Goal: Transaction & Acquisition: Purchase product/service

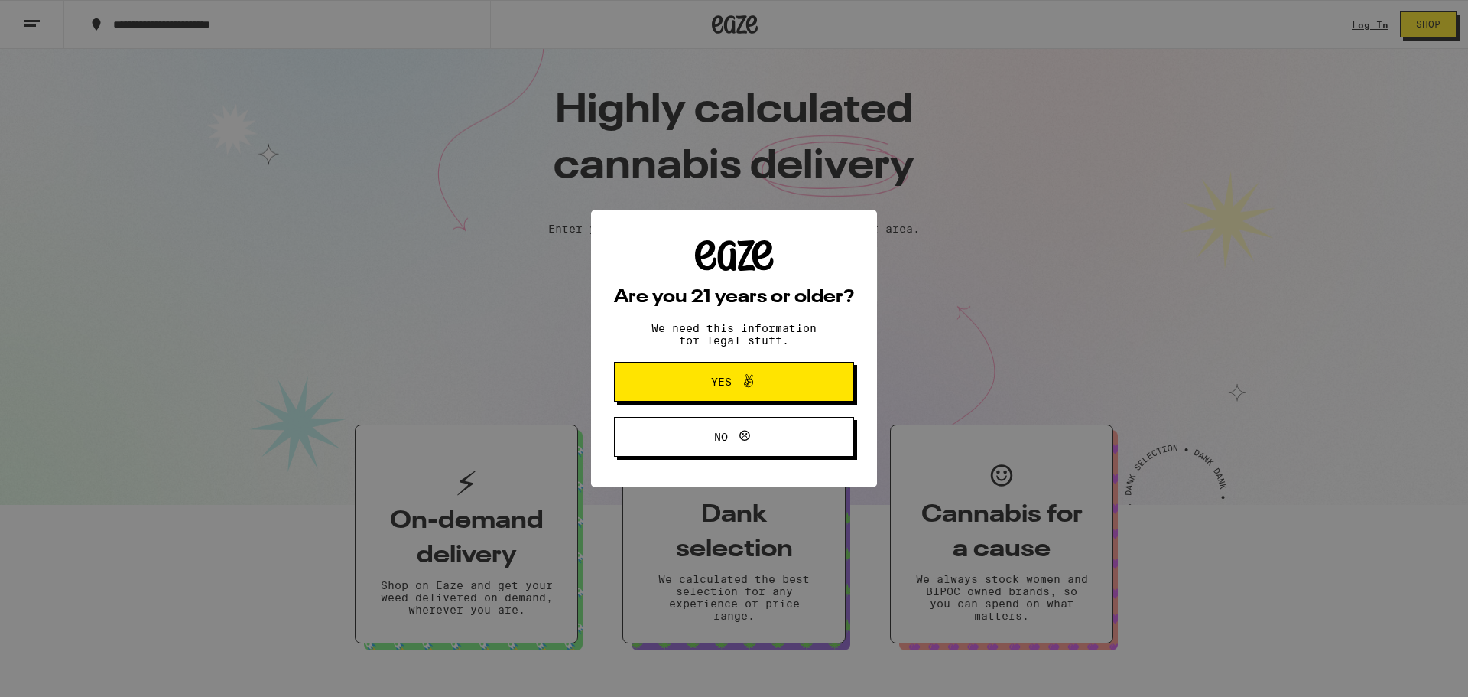
click at [701, 392] on span "Yes" at bounding box center [734, 382] width 116 height 20
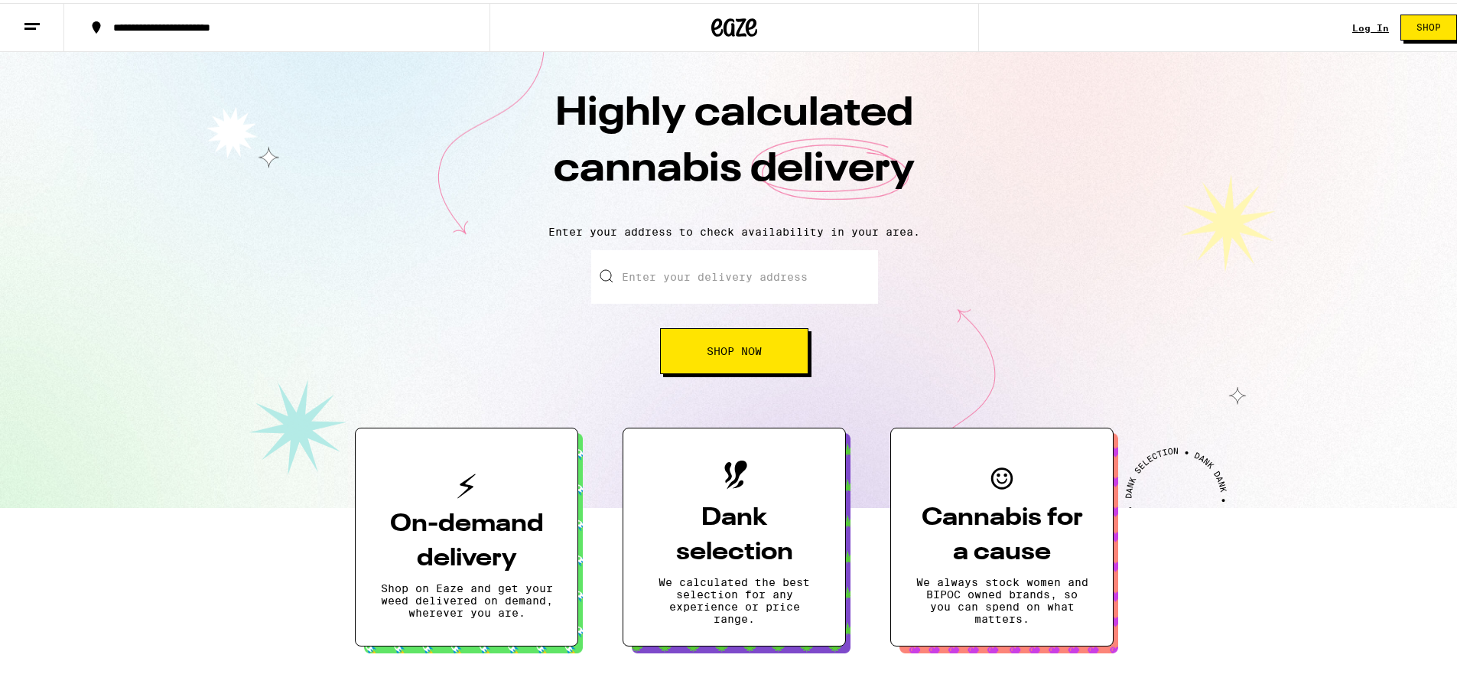
click at [1356, 24] on div "Log In" at bounding box center [1370, 25] width 37 height 10
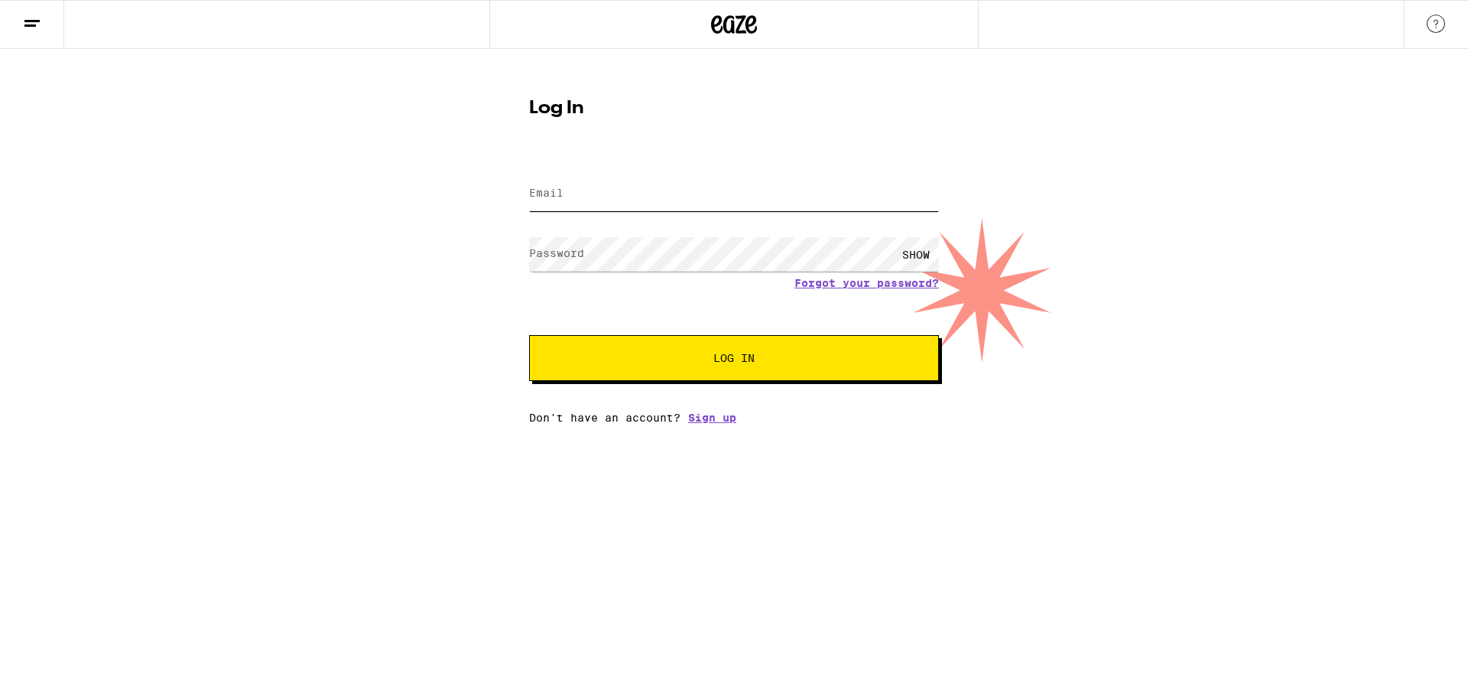
click at [612, 192] on input "Email" at bounding box center [734, 194] width 410 height 34
type input "T2NANSEL@GMAIL.COM"
click at [664, 372] on button "Log In" at bounding box center [734, 358] width 410 height 46
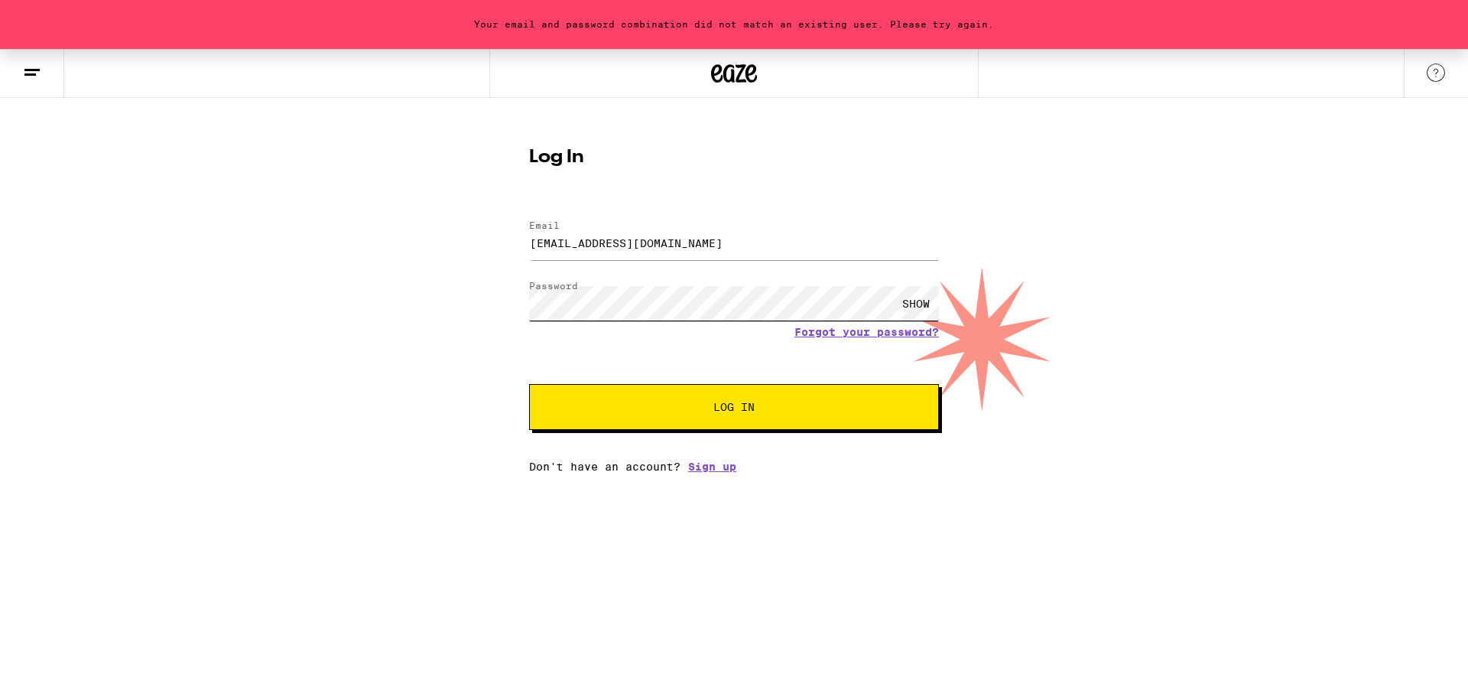
click at [484, 306] on div "Your email and password combination did not match an existing user. Please try …" at bounding box center [734, 261] width 1468 height 424
click at [613, 411] on span "Log In" at bounding box center [734, 407] width 286 height 11
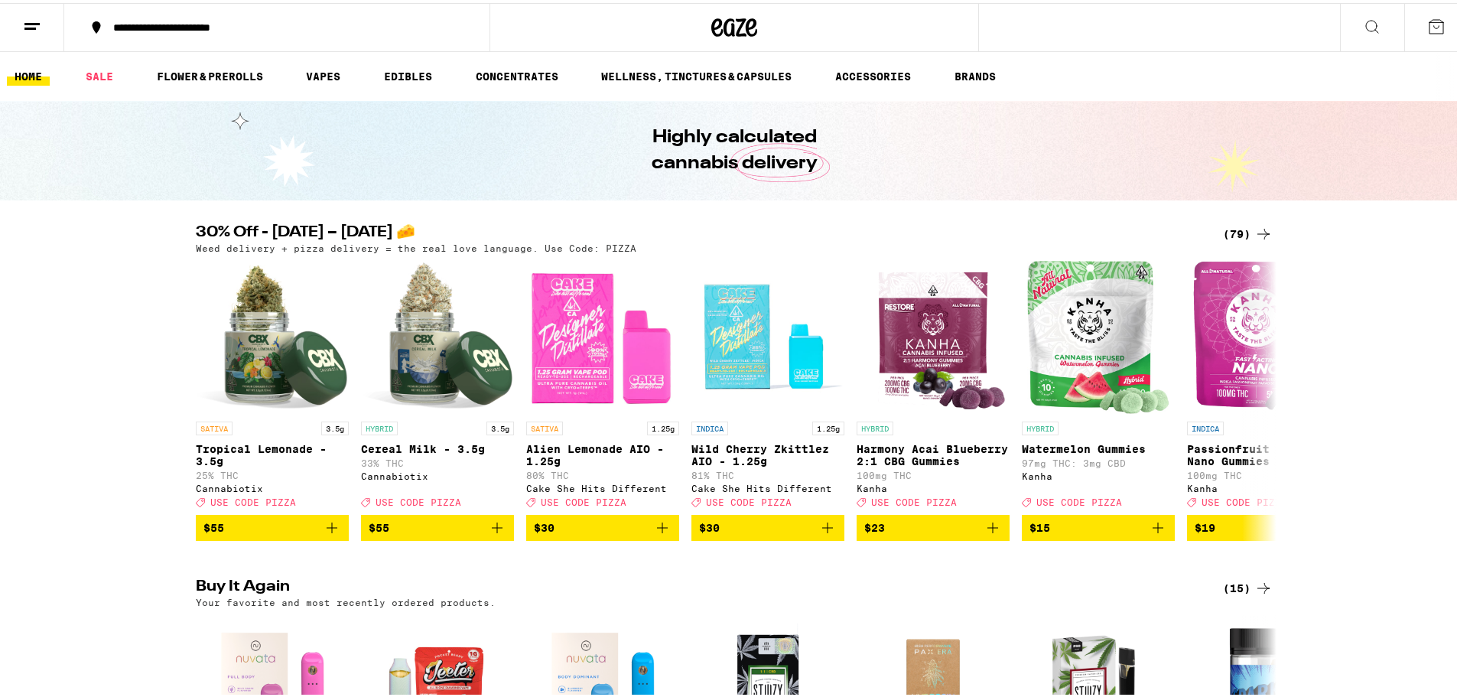
click at [1229, 229] on div "(79)" at bounding box center [1248, 231] width 50 height 18
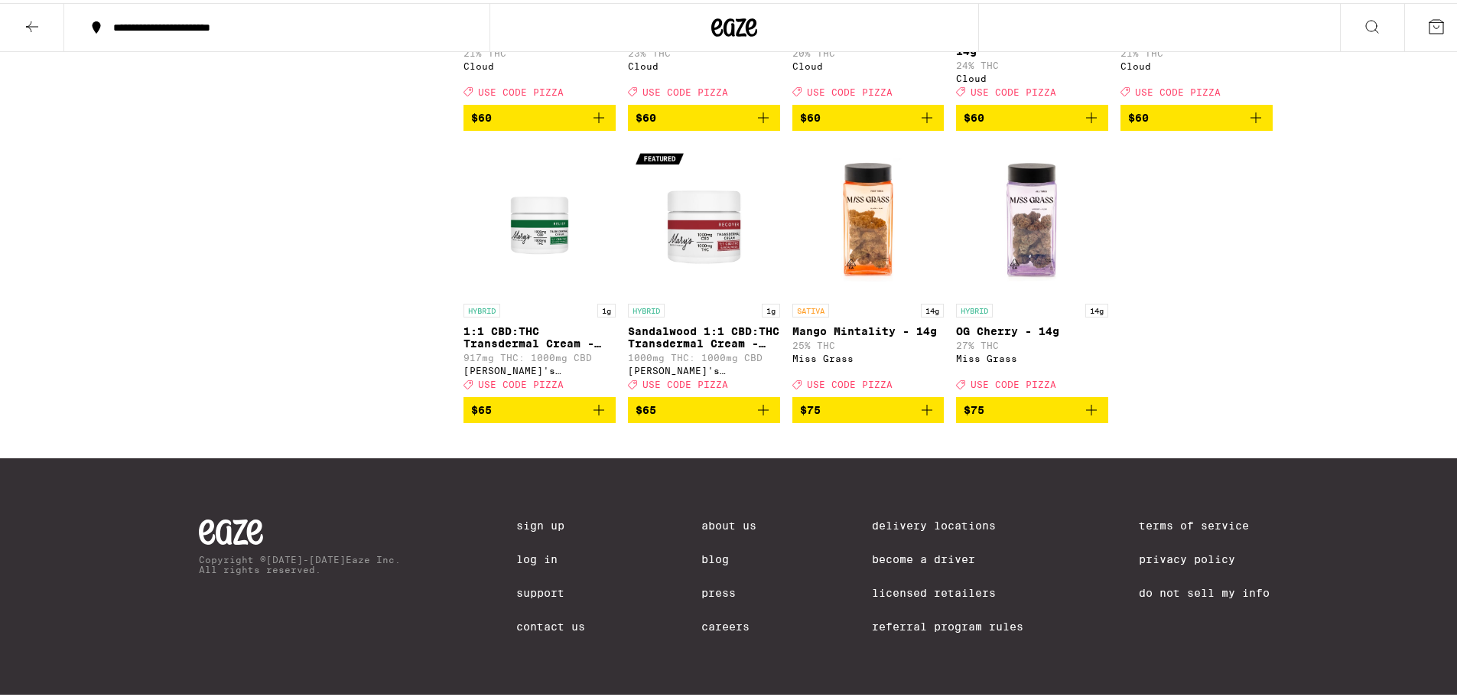
scroll to position [4512, 0]
click at [1019, 293] on img "Open page for OG Cherry - 14g from Miss Grass" at bounding box center [1032, 216] width 152 height 153
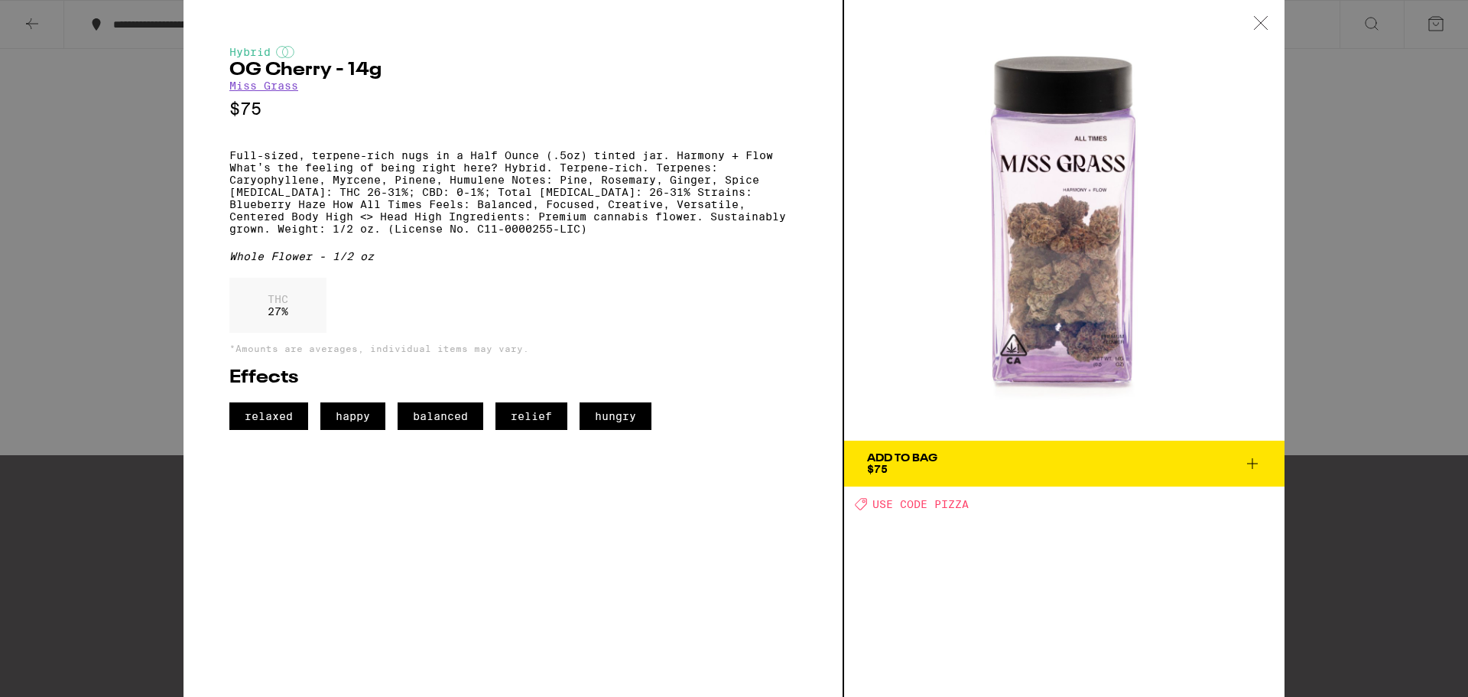
click at [1253, 467] on icon at bounding box center [1253, 463] width 18 height 18
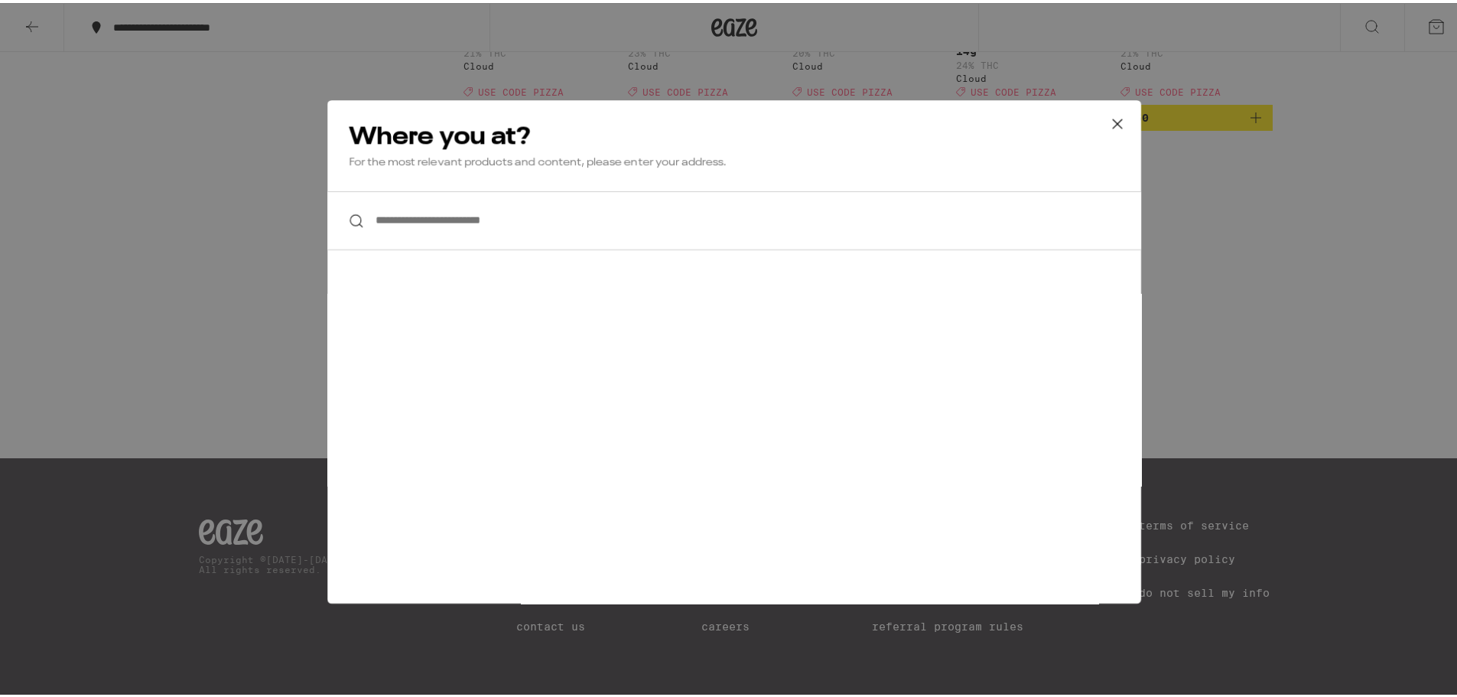
click at [403, 223] on input "**********" at bounding box center [734, 217] width 814 height 59
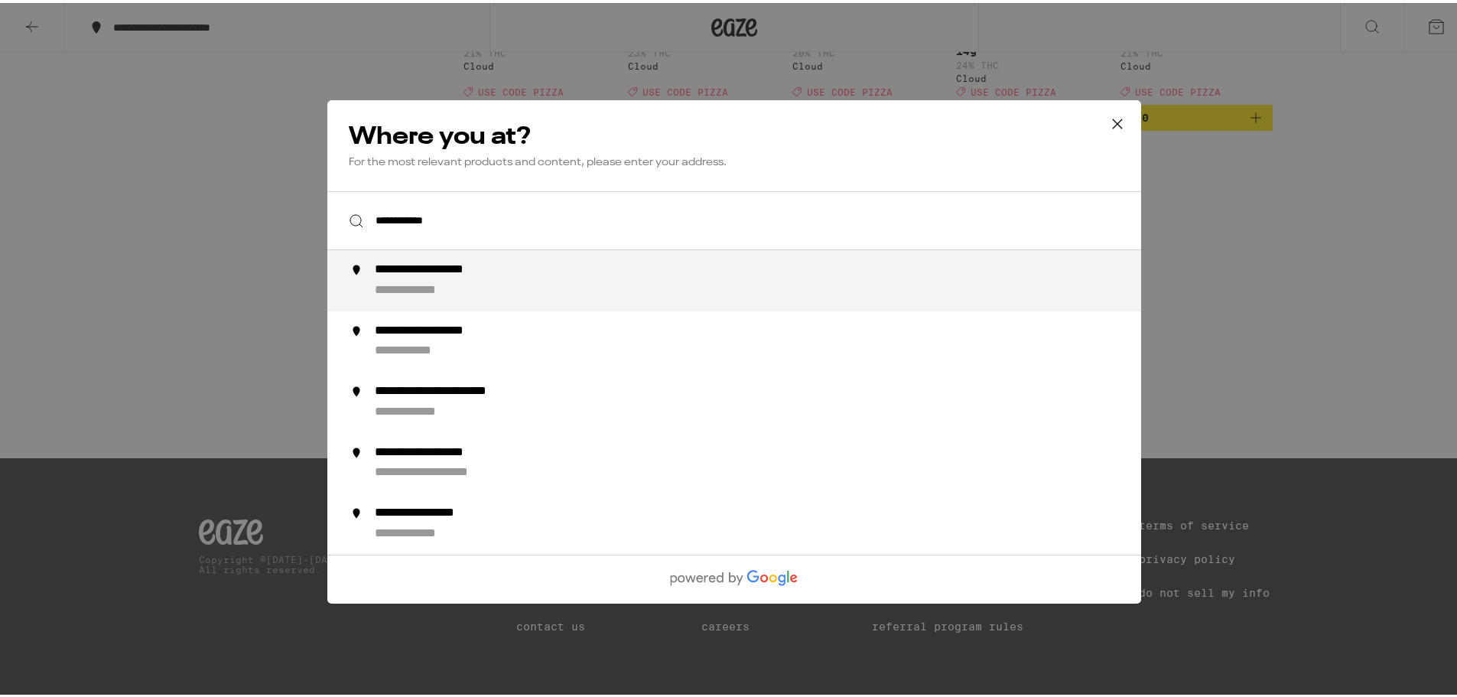
click at [512, 279] on div "**********" at bounding box center [765, 277] width 780 height 37
type input "**********"
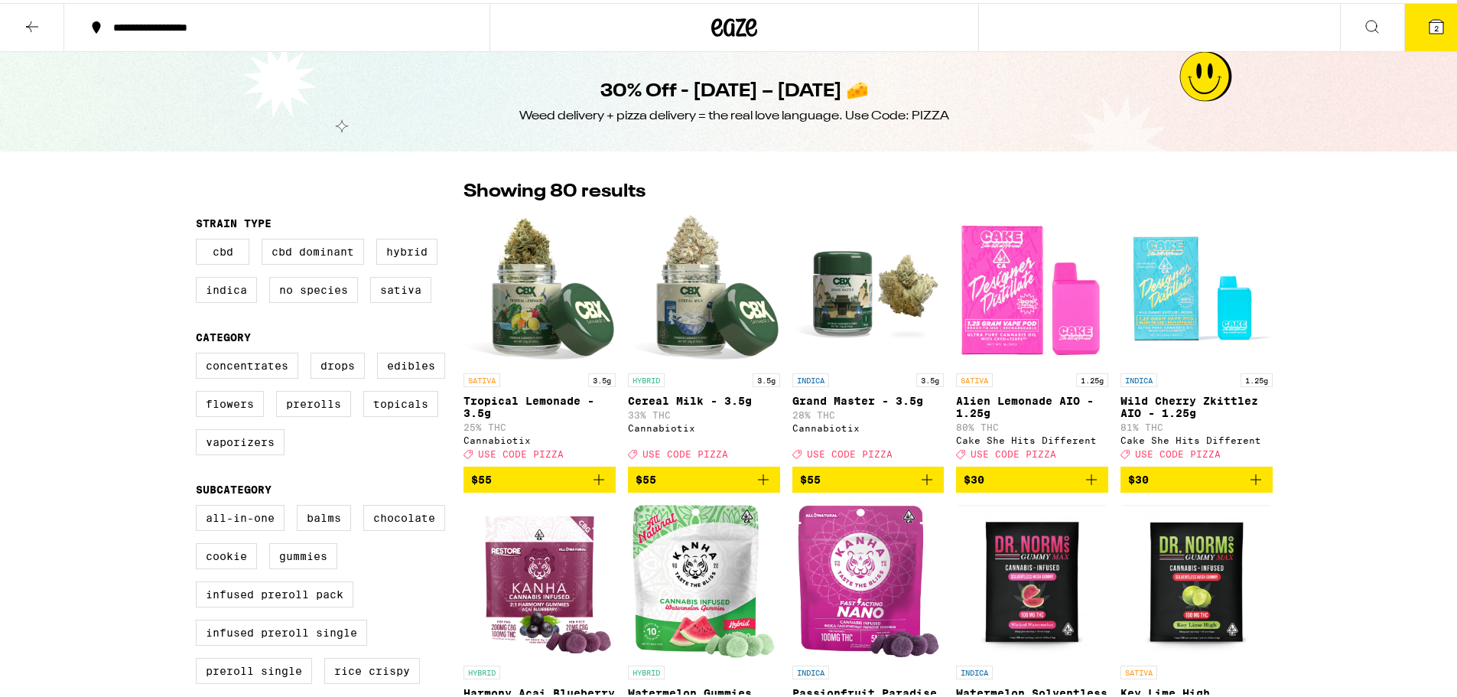
click at [734, 25] on icon at bounding box center [734, 24] width 23 height 18
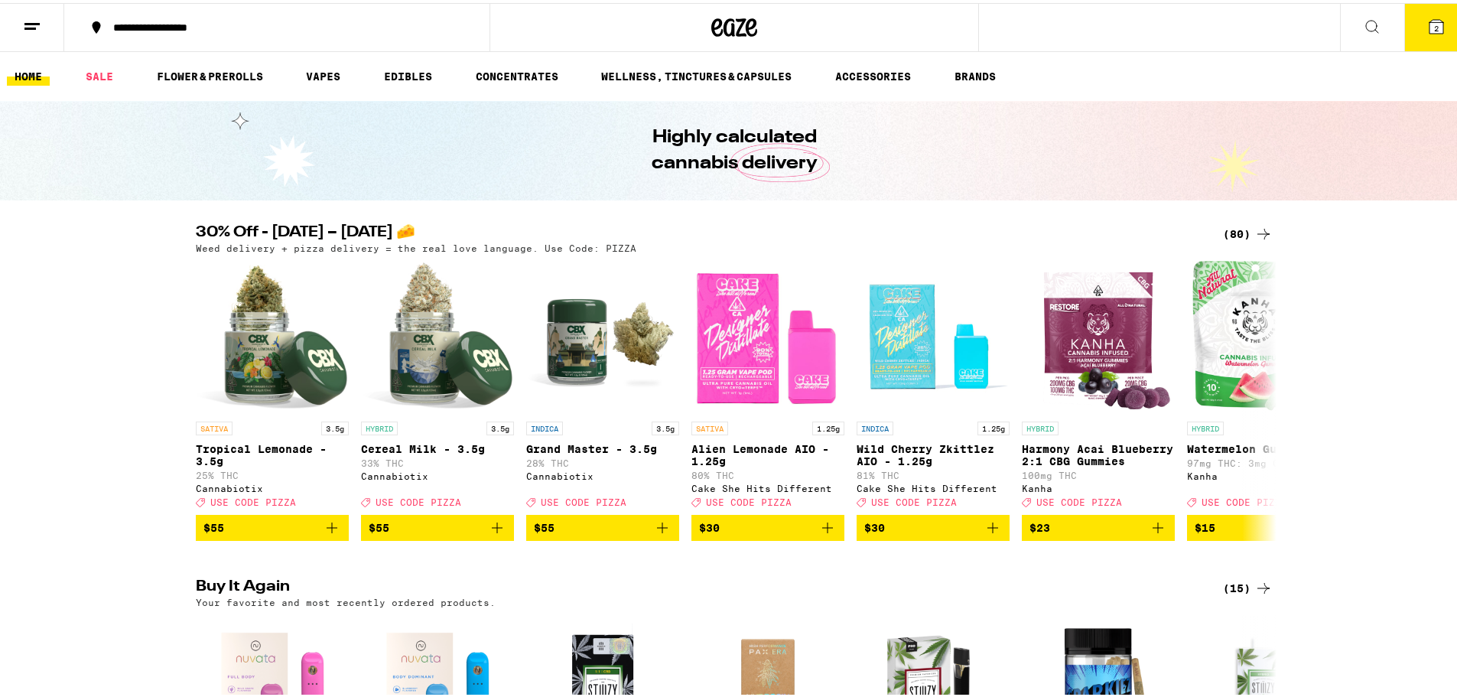
click at [205, 67] on link "FLOWER & PREROLLS" at bounding box center [210, 73] width 122 height 18
click at [218, 70] on link "FLOWER & PREROLLS" at bounding box center [210, 73] width 122 height 18
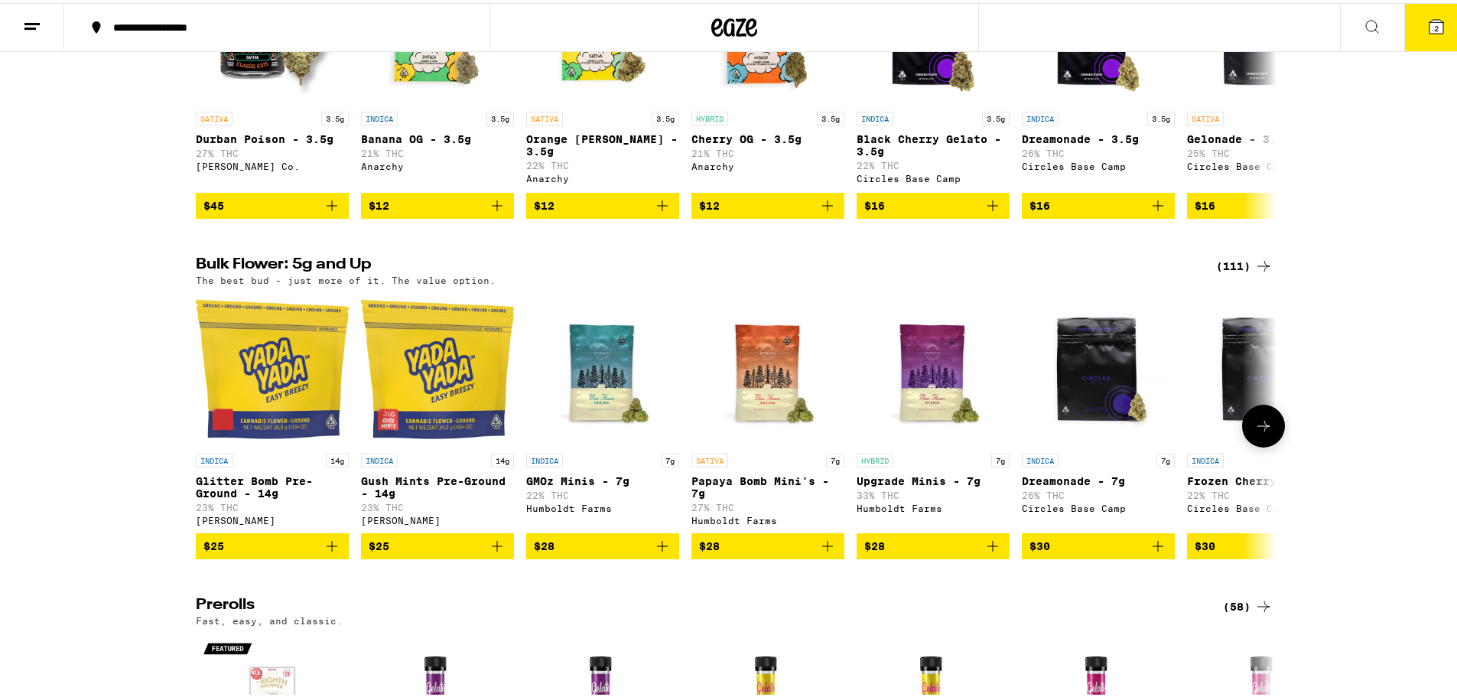
scroll to position [306, 0]
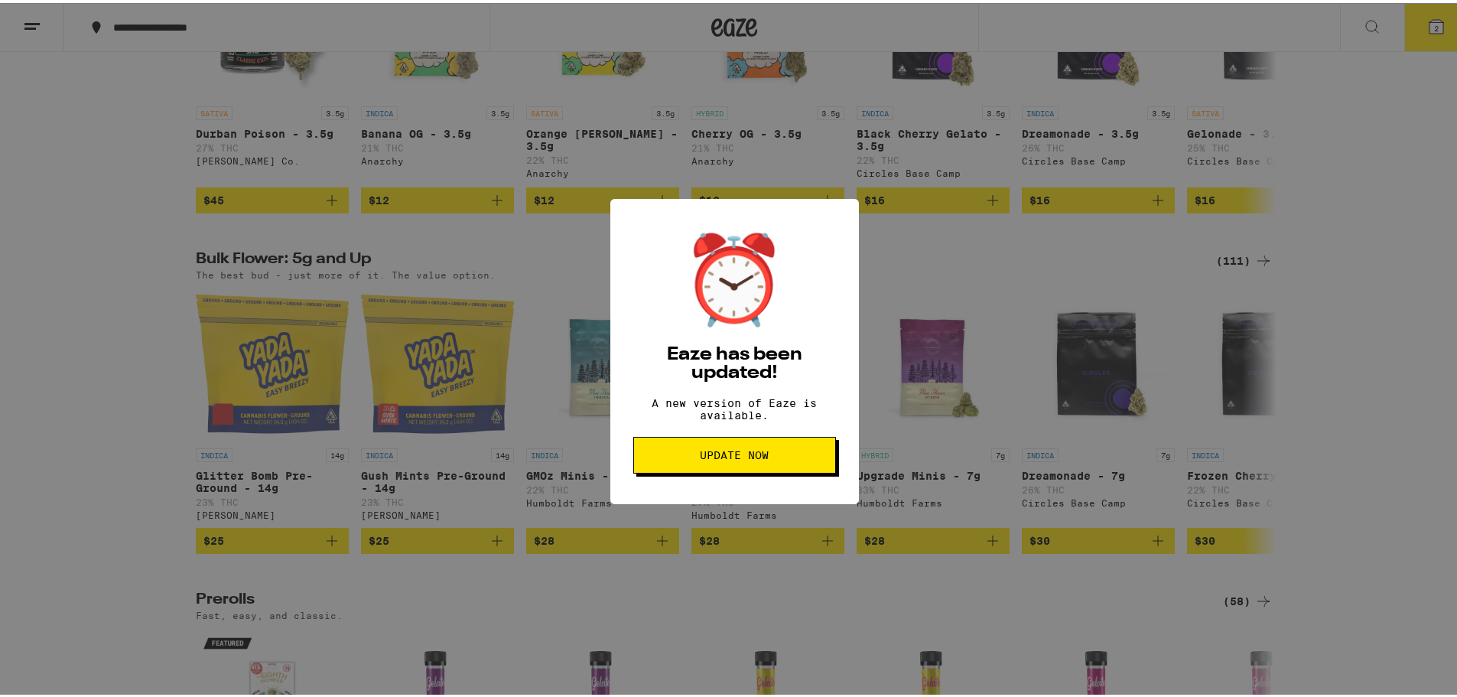
click at [730, 457] on span "Update Now" at bounding box center [734, 452] width 69 height 11
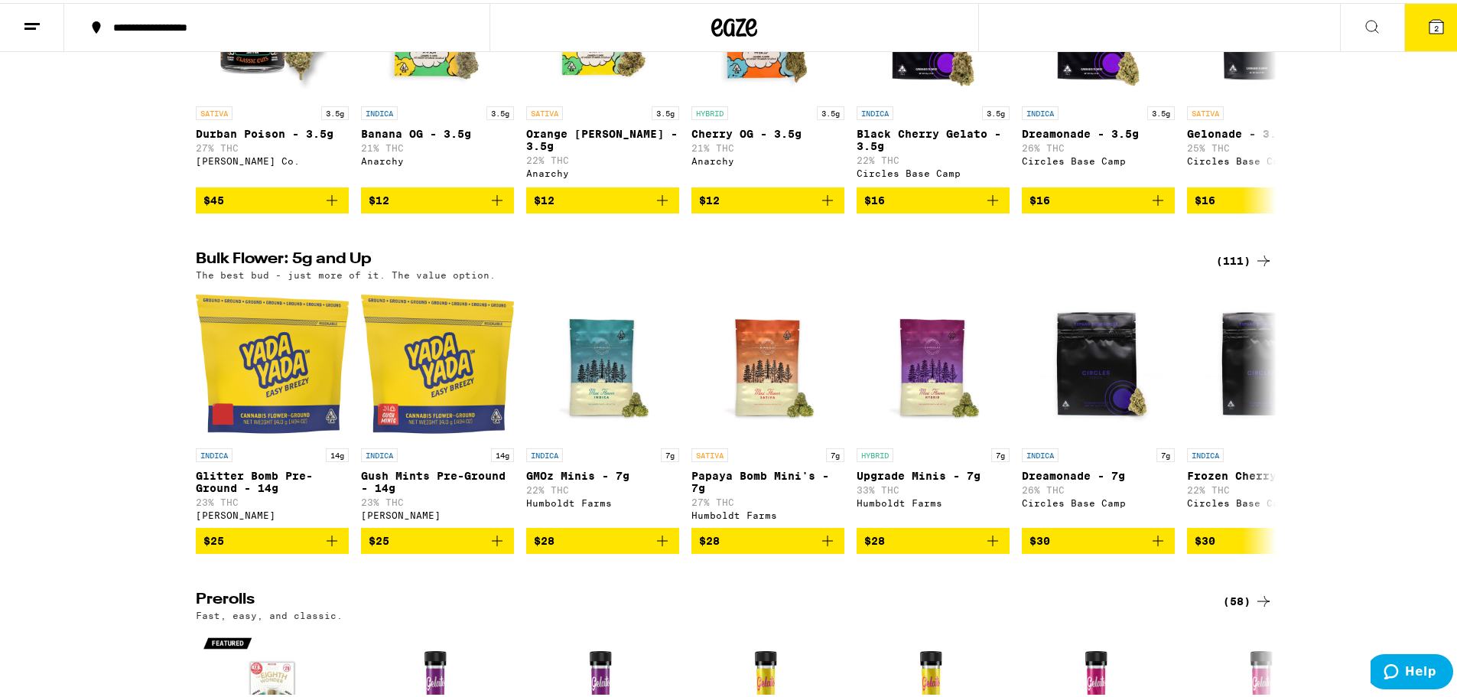
click at [1429, 25] on icon at bounding box center [1436, 24] width 14 height 14
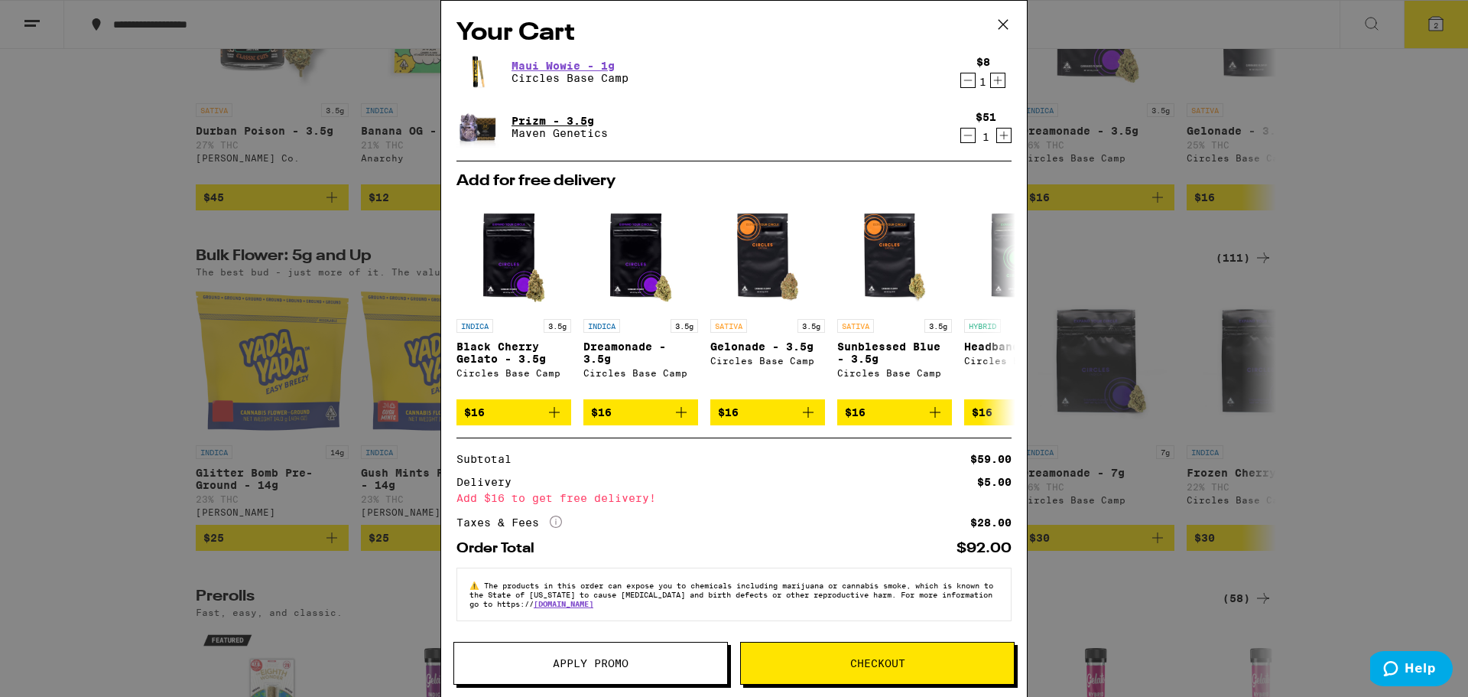
click at [526, 121] on link "Prizm - 3.5g" at bounding box center [560, 121] width 96 height 12
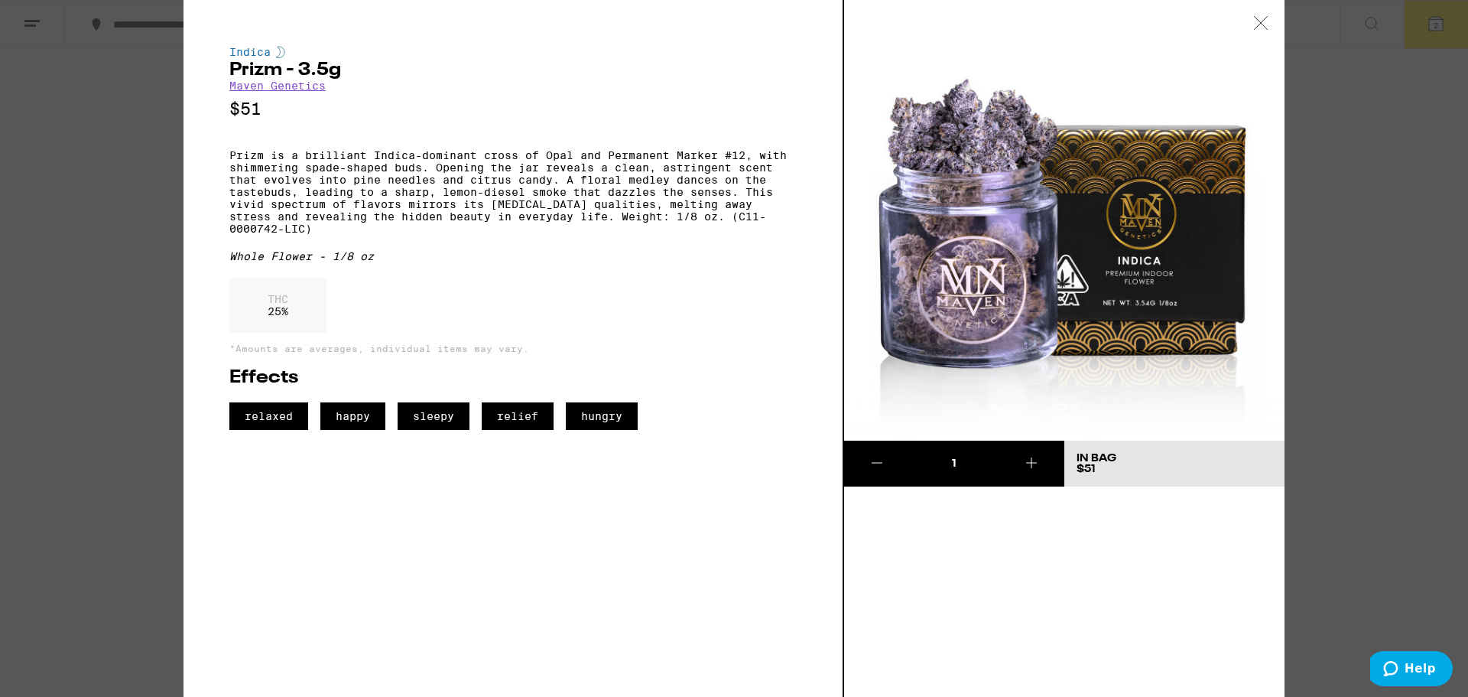
click at [1254, 19] on icon at bounding box center [1260, 23] width 15 height 14
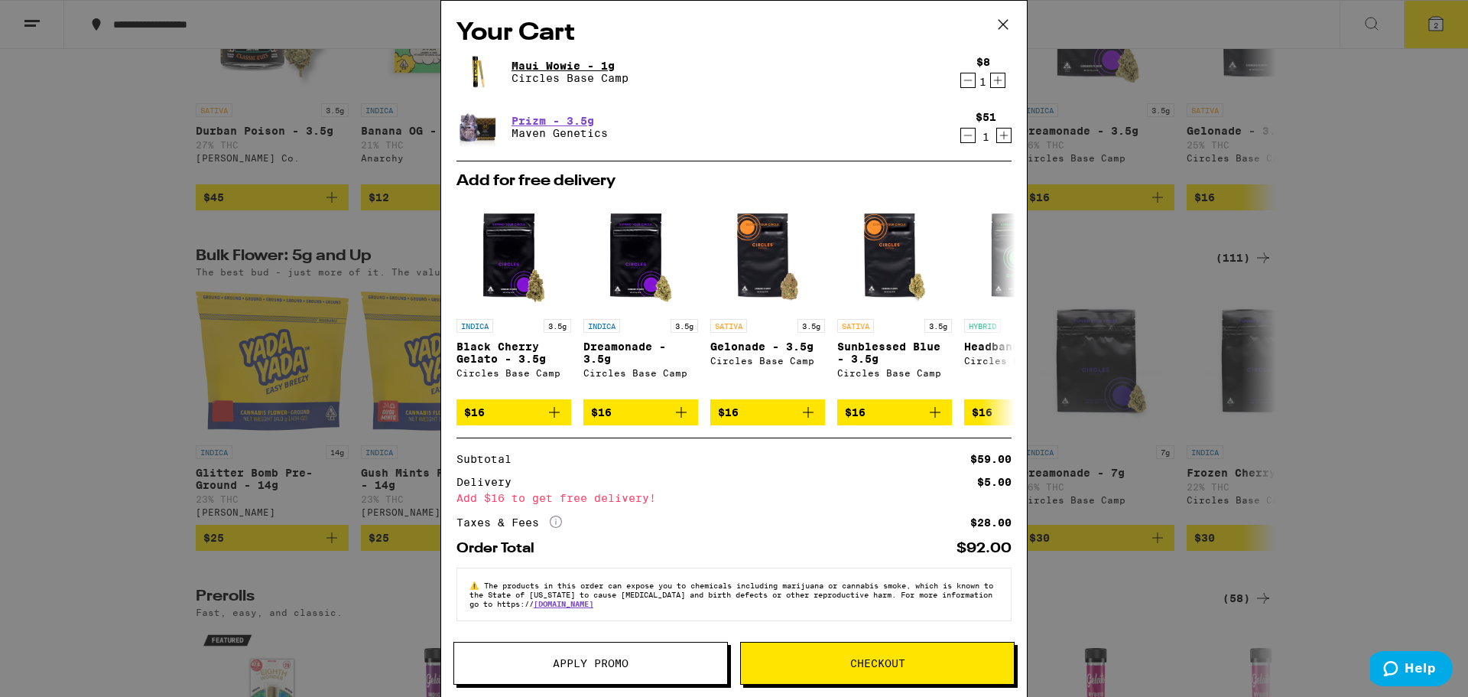
click at [528, 63] on link "Maui Wowie - 1g" at bounding box center [570, 66] width 117 height 12
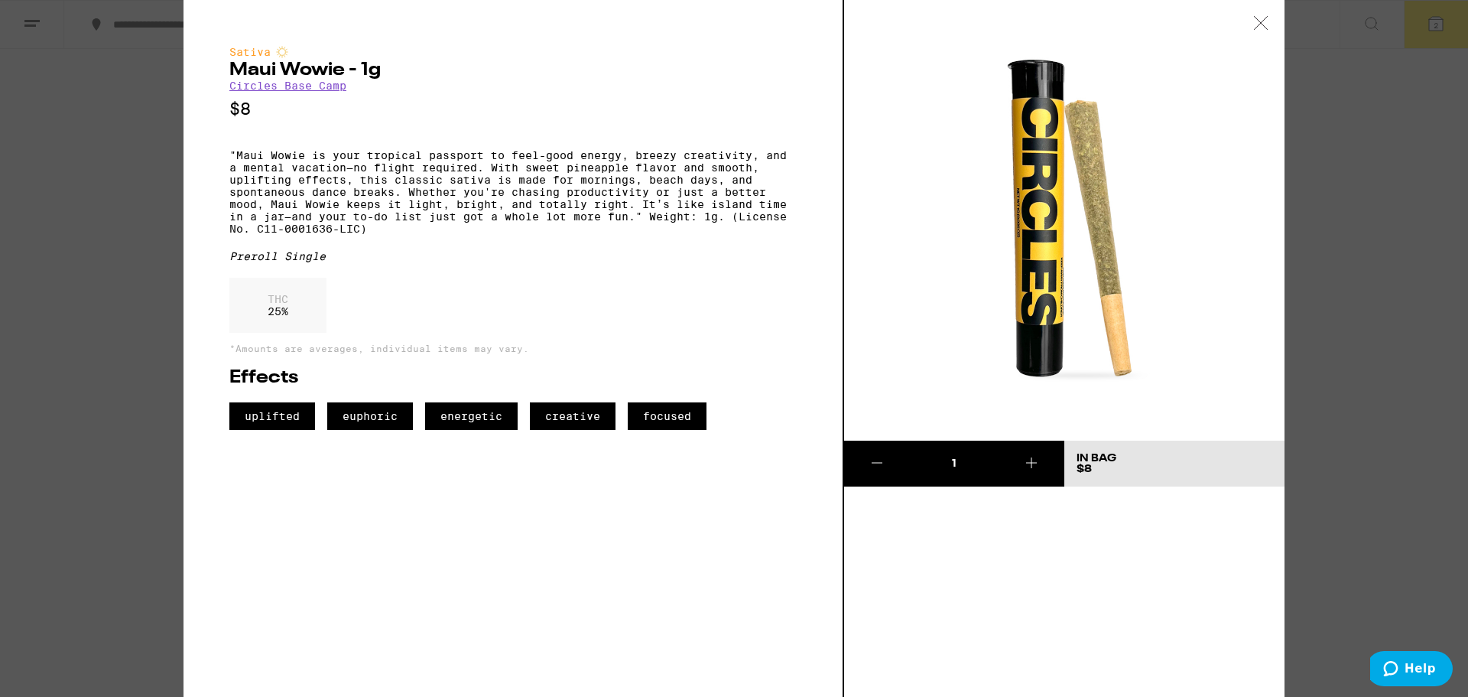
click at [879, 463] on icon at bounding box center [877, 463] width 18 height 18
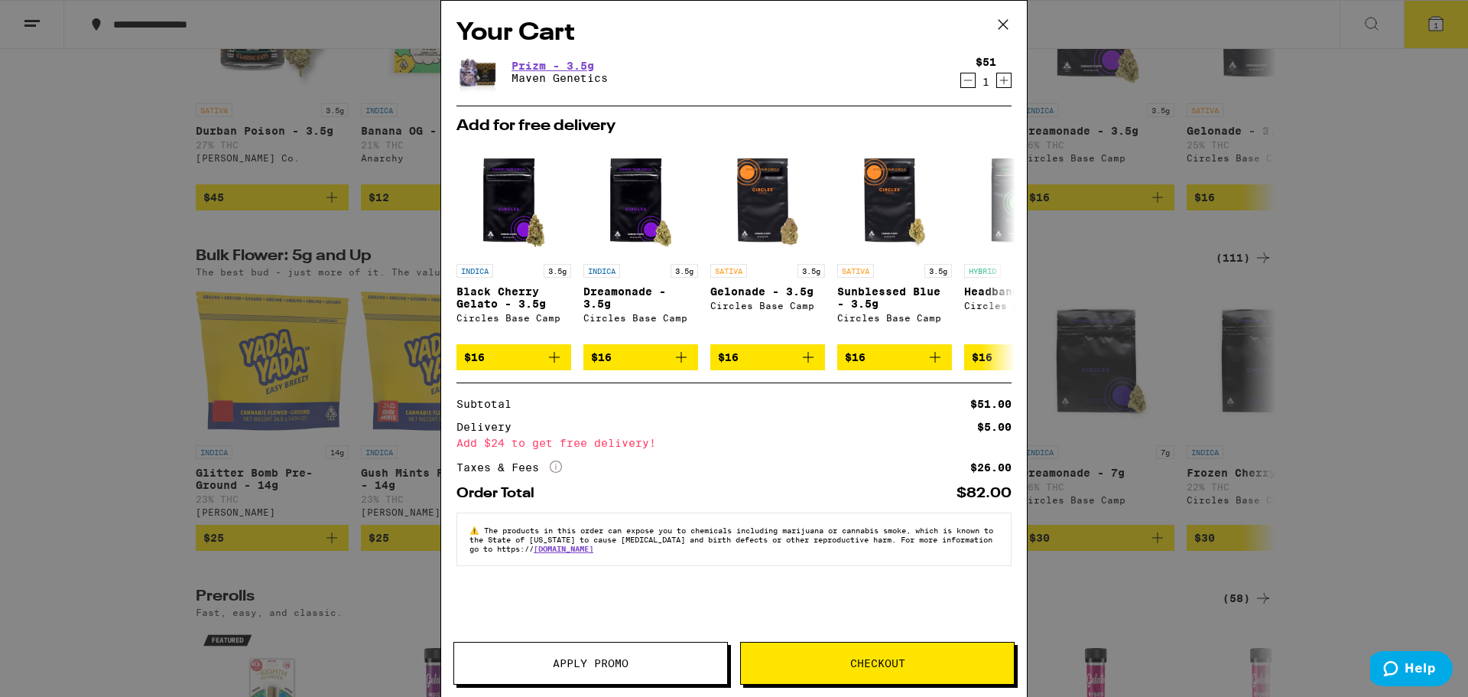
click at [1003, 24] on icon at bounding box center [1003, 24] width 9 height 9
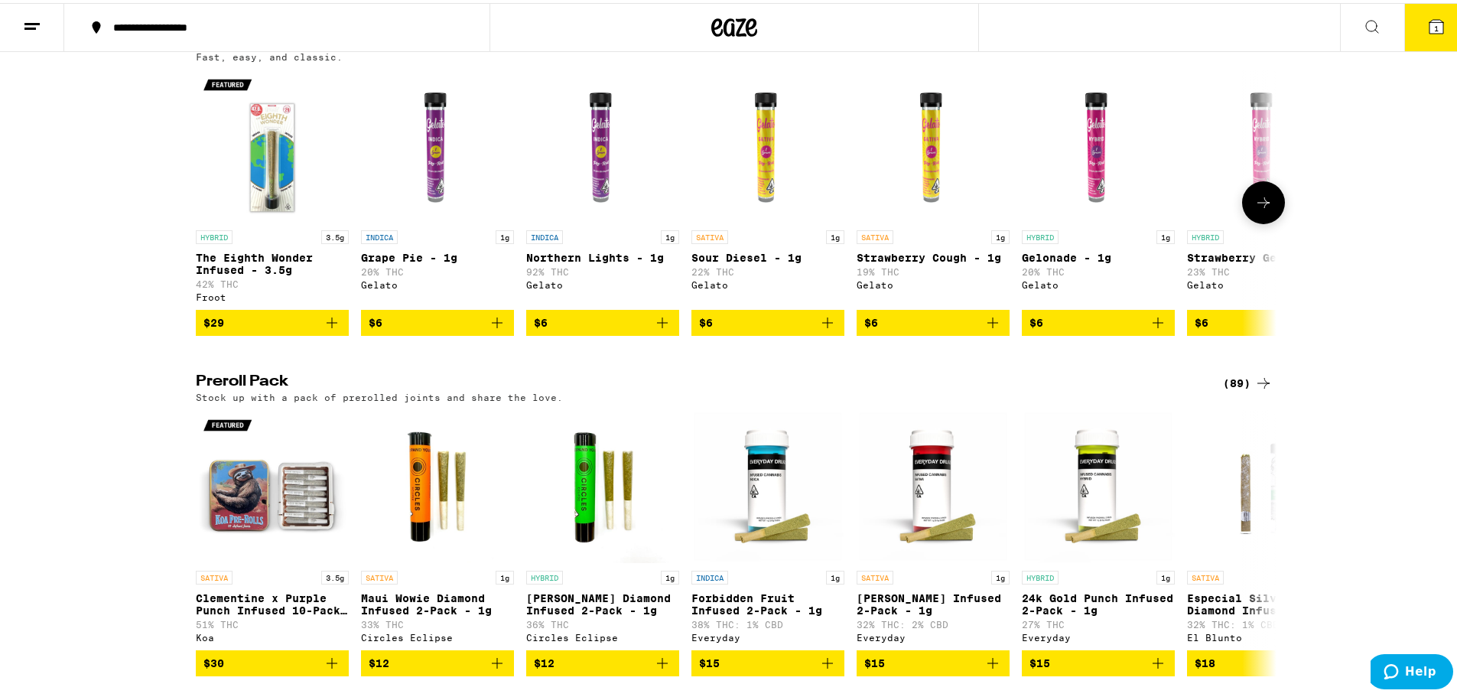
scroll to position [918, 0]
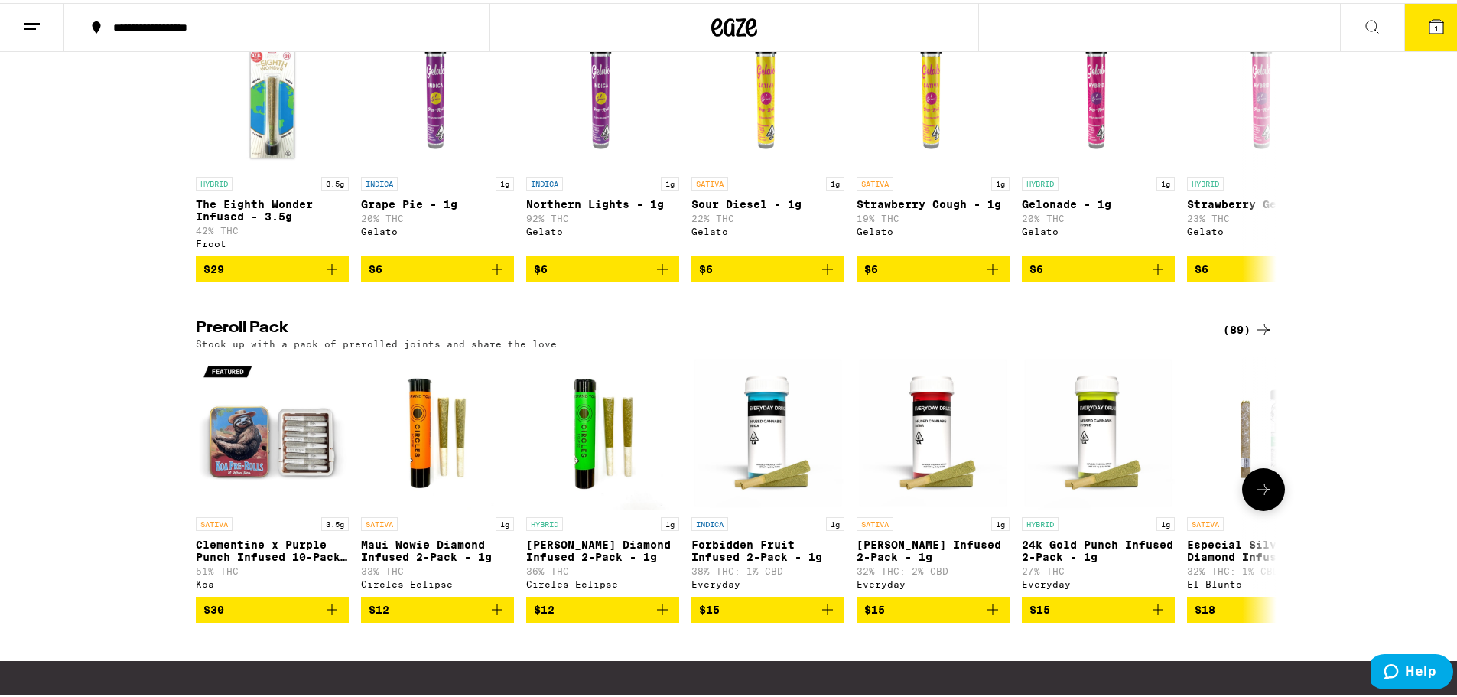
click at [1256, 496] on icon at bounding box center [1263, 486] width 18 height 18
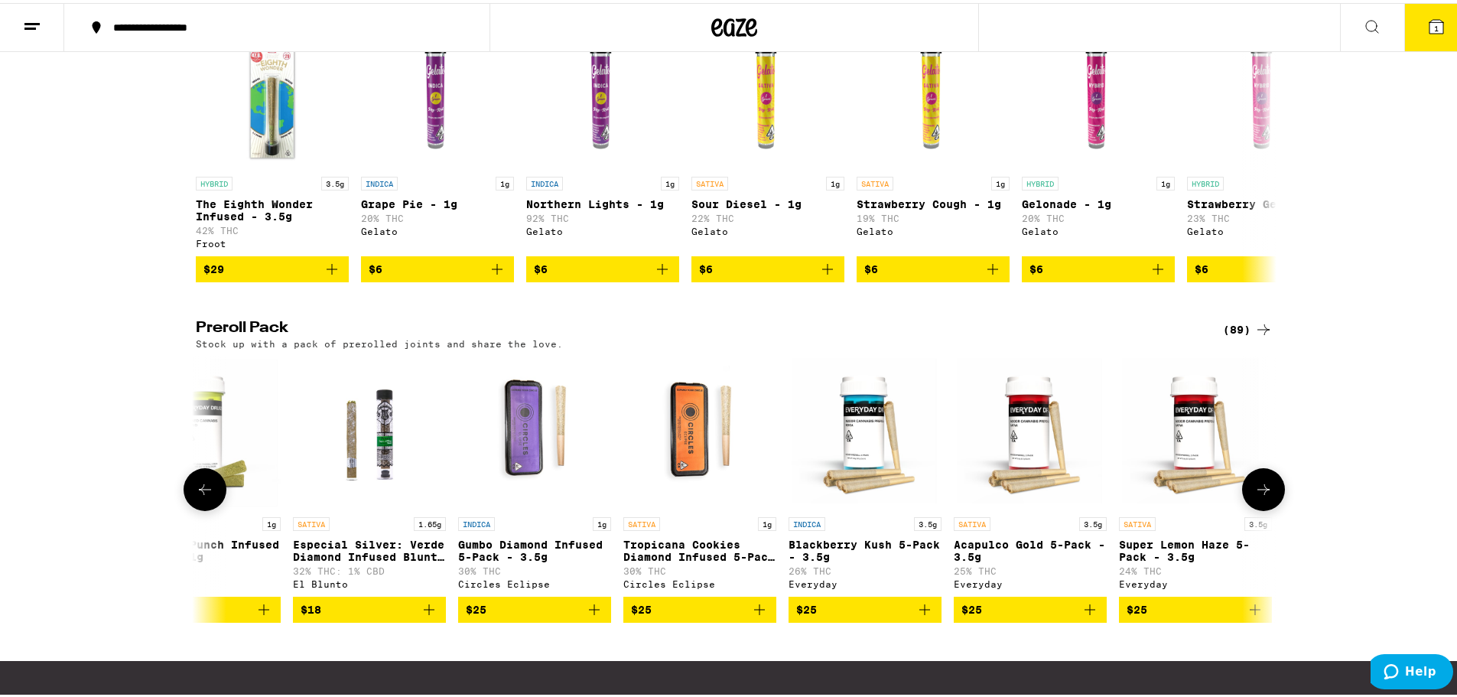
scroll to position [0, 910]
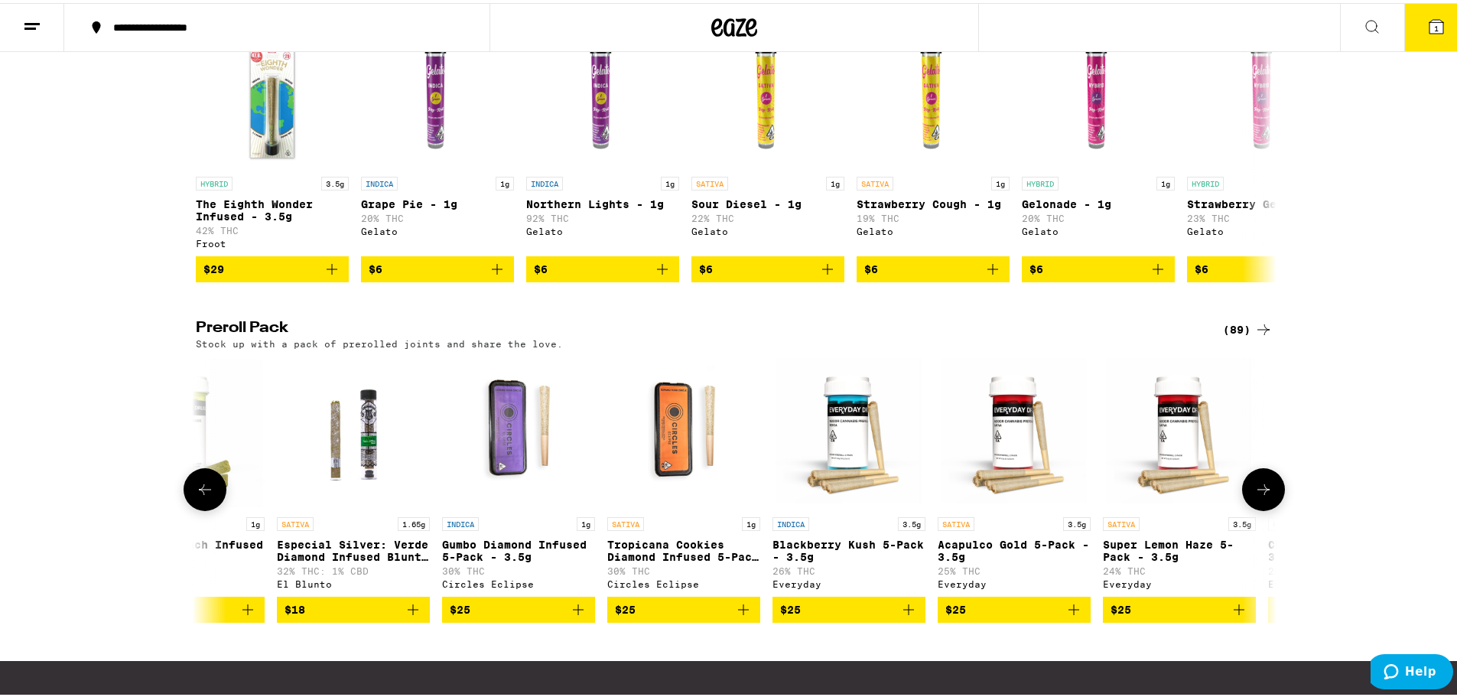
click at [1256, 496] on icon at bounding box center [1263, 486] width 18 height 18
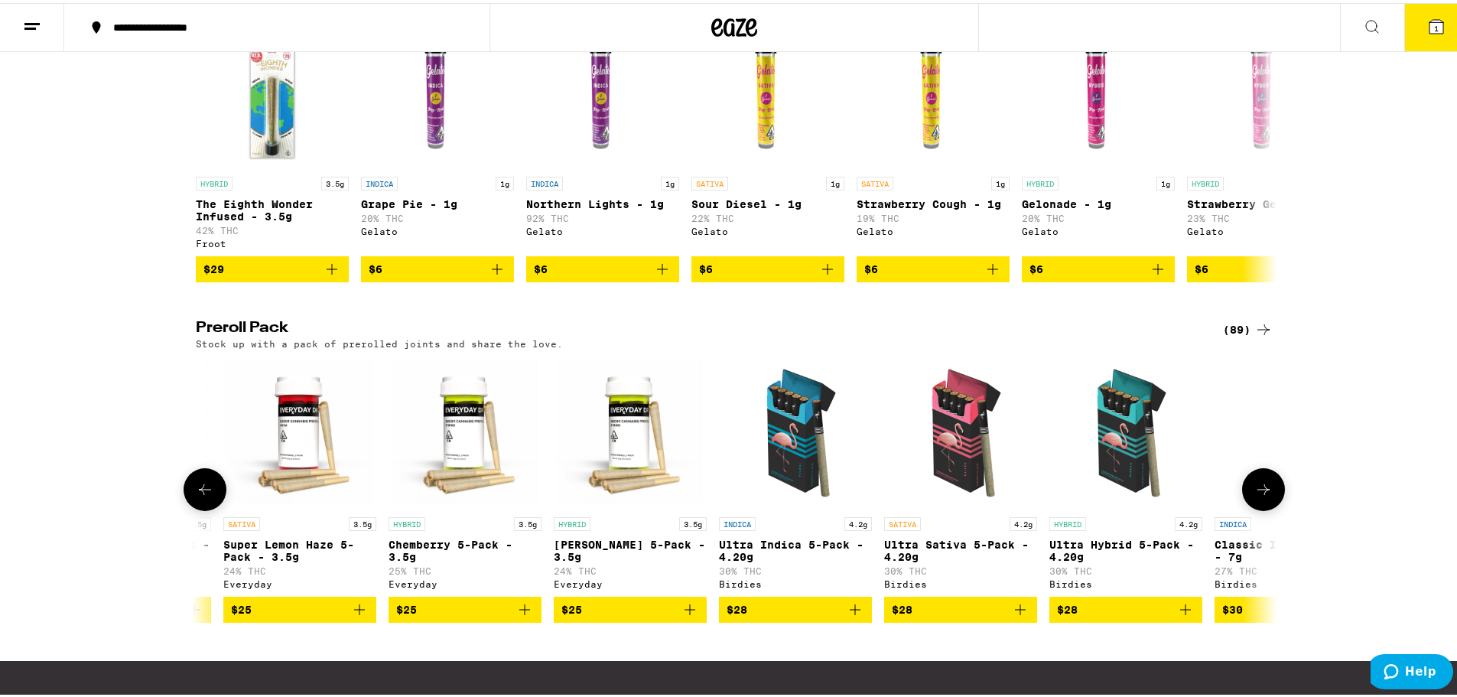
scroll to position [0, 1820]
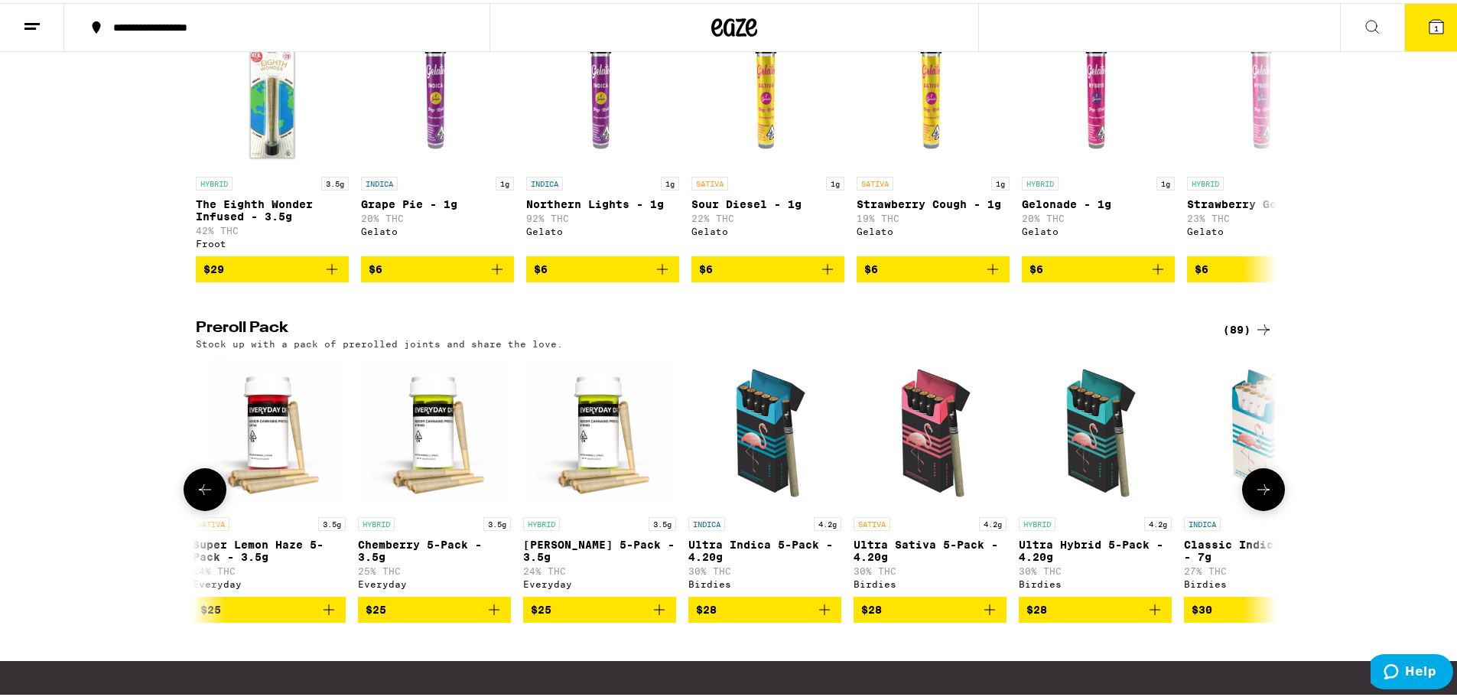
click at [1258, 496] on icon at bounding box center [1263, 486] width 18 height 18
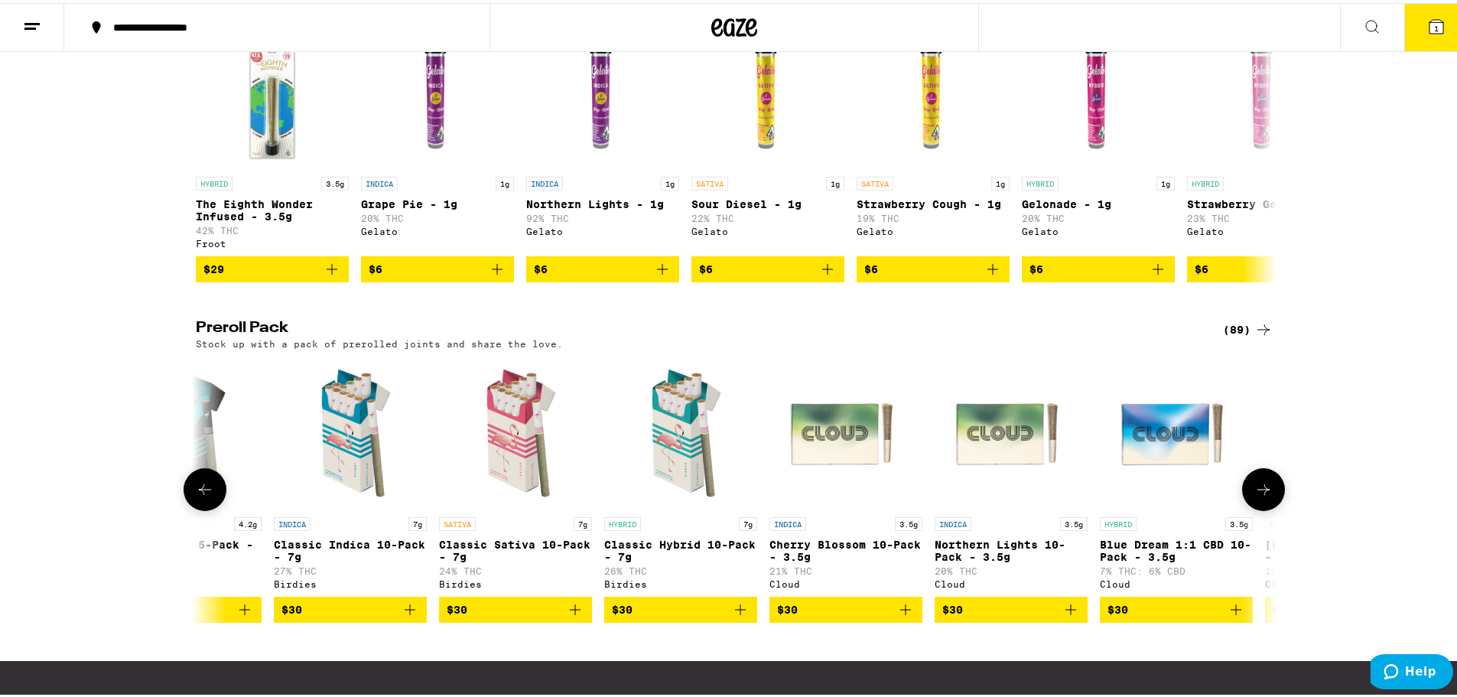
click at [1258, 496] on icon at bounding box center [1263, 486] width 18 height 18
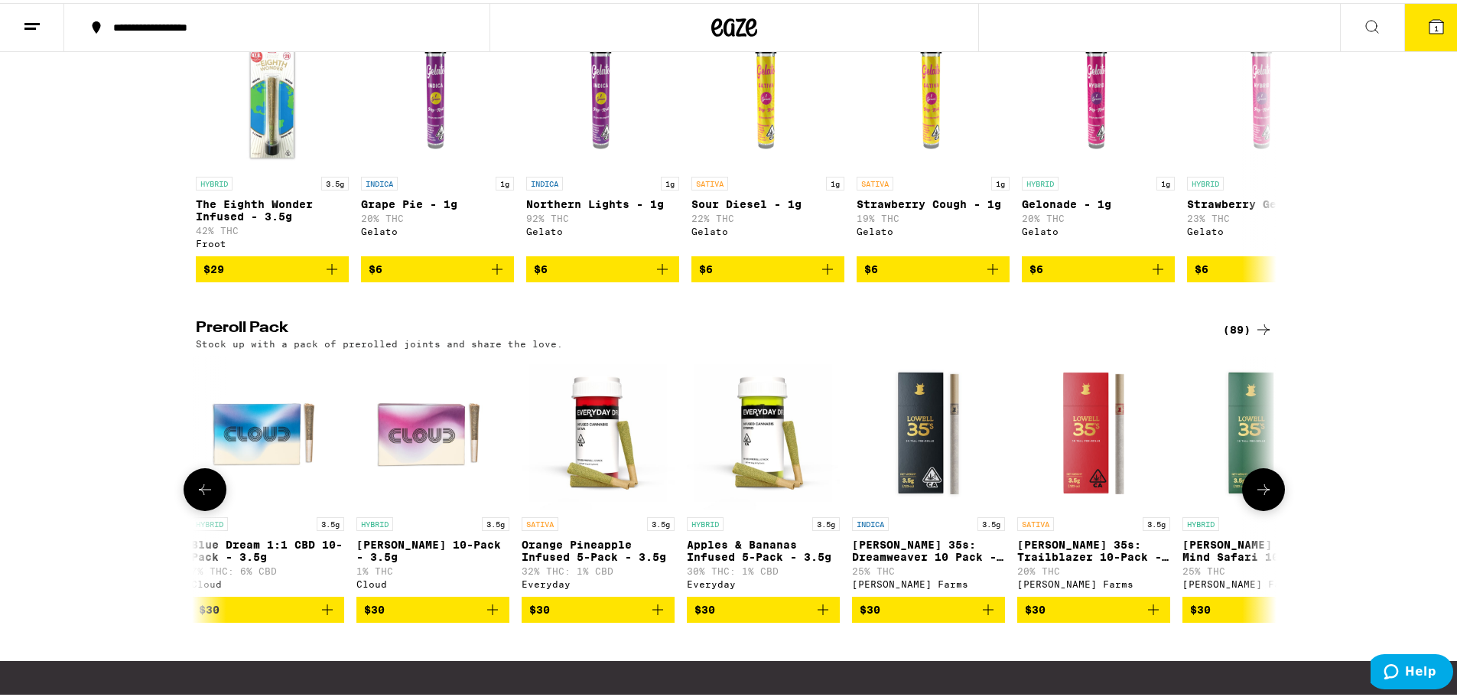
scroll to position [0, 3640]
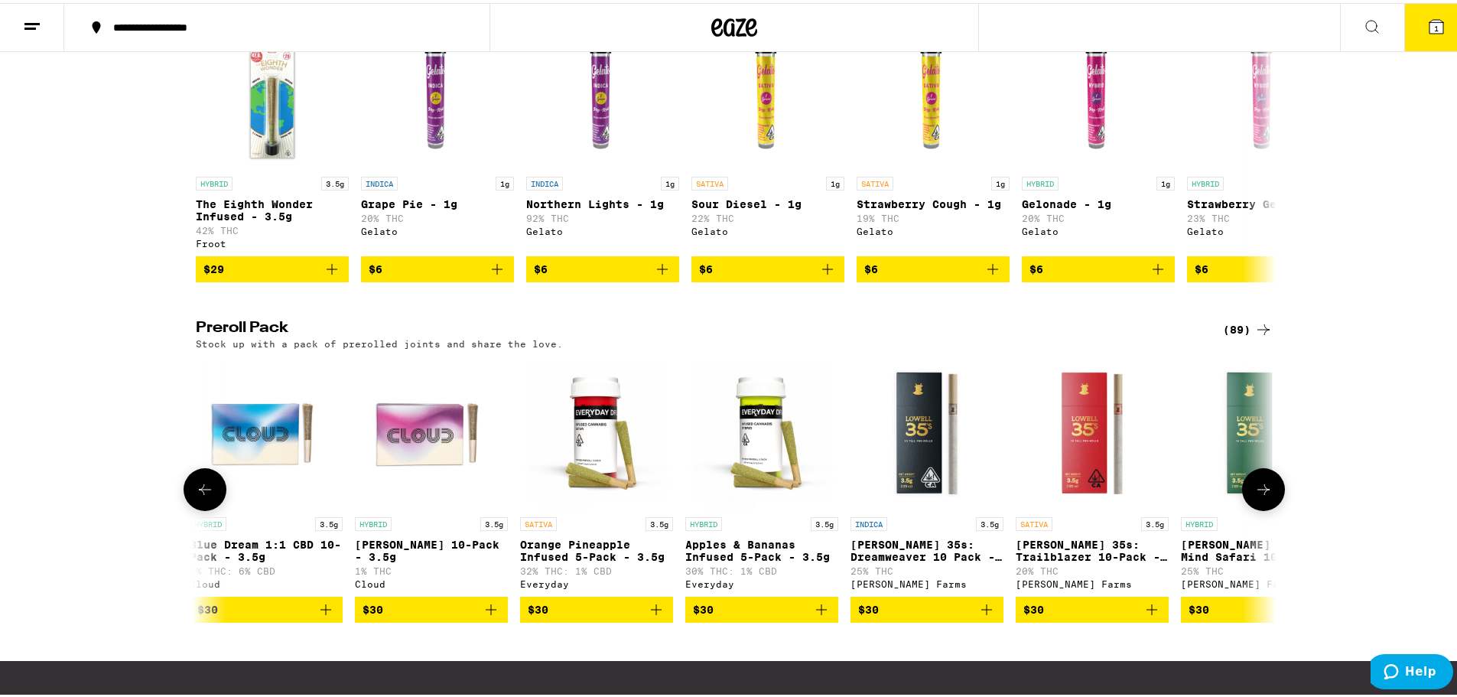
click at [1258, 496] on icon at bounding box center [1263, 486] width 18 height 18
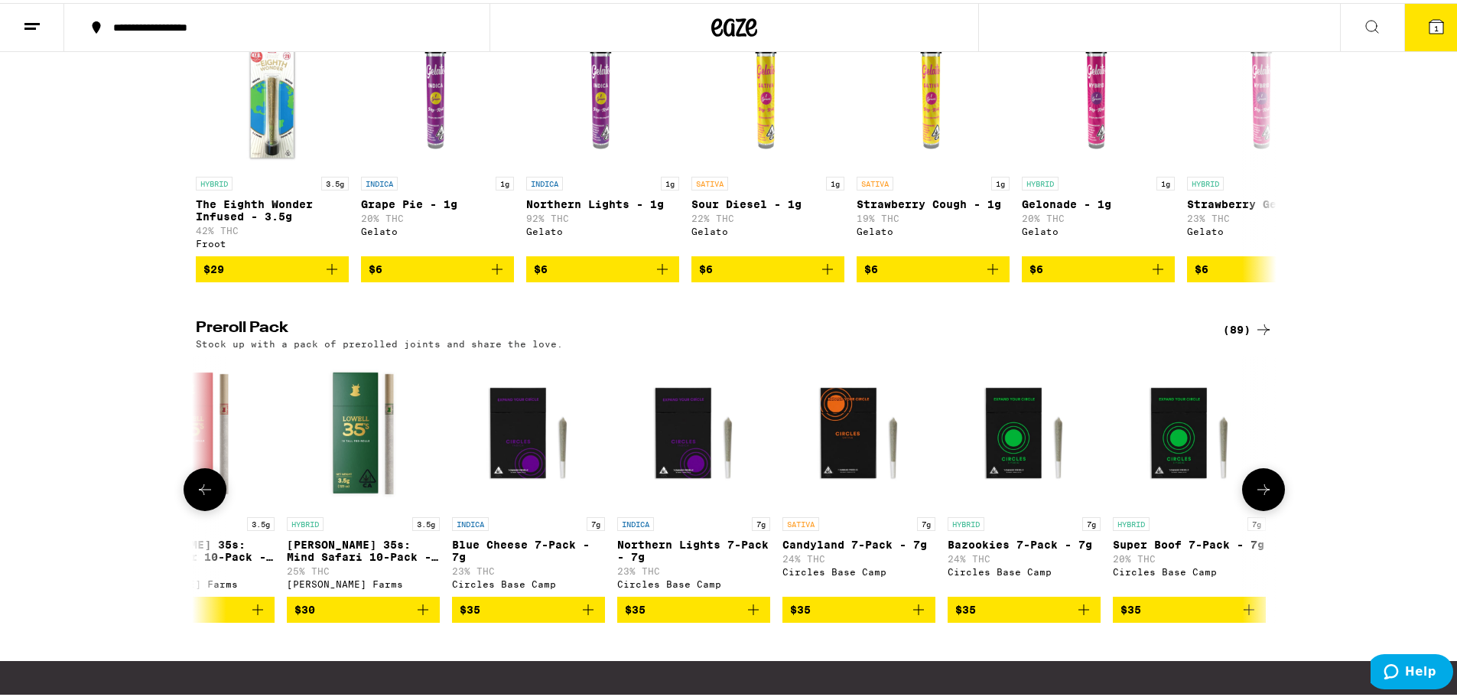
scroll to position [0, 4550]
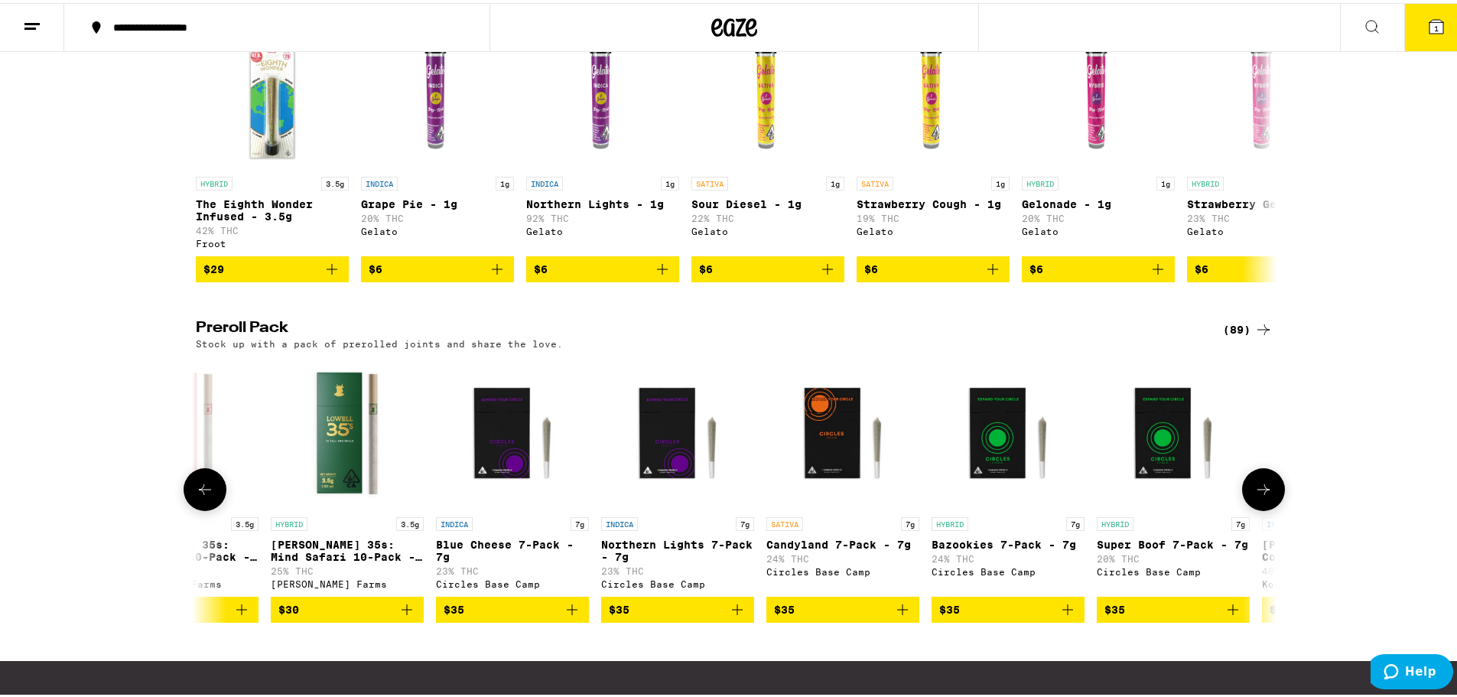
click at [1258, 496] on icon at bounding box center [1263, 486] width 18 height 18
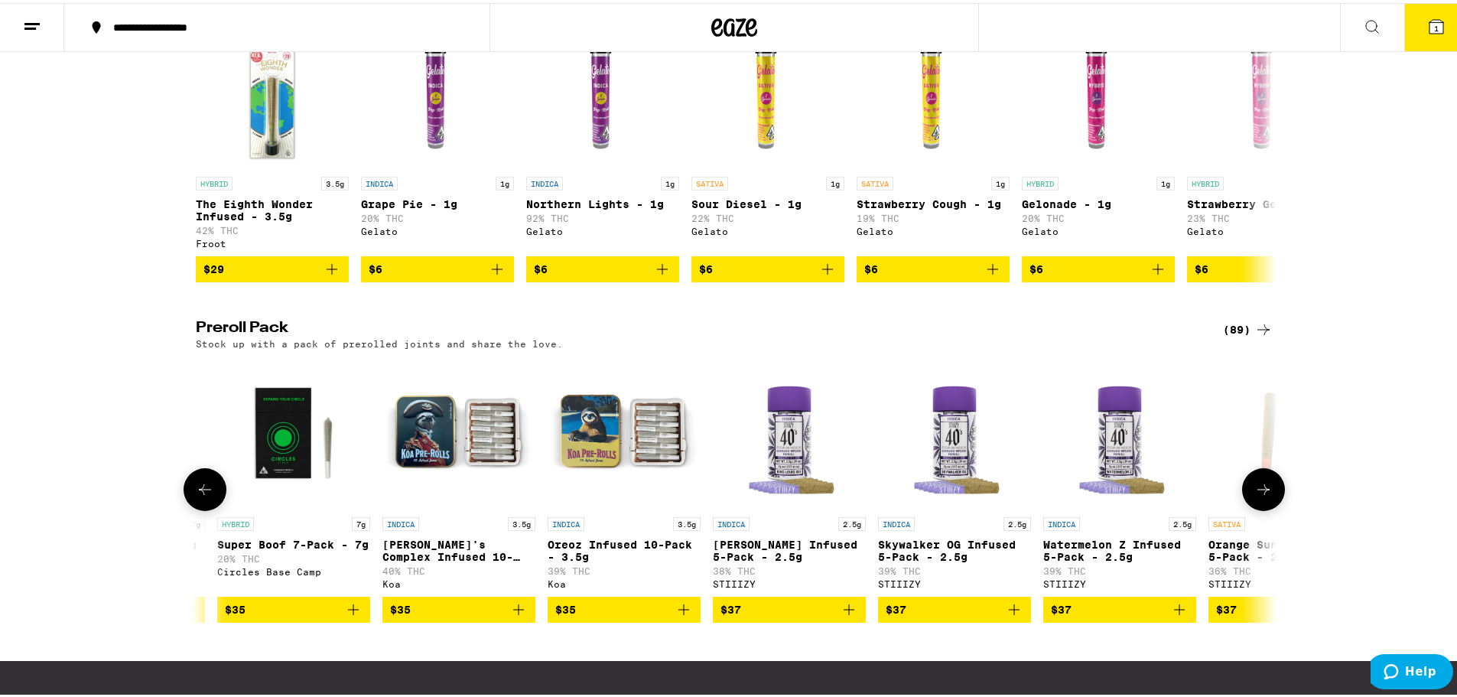
scroll to position [0, 5461]
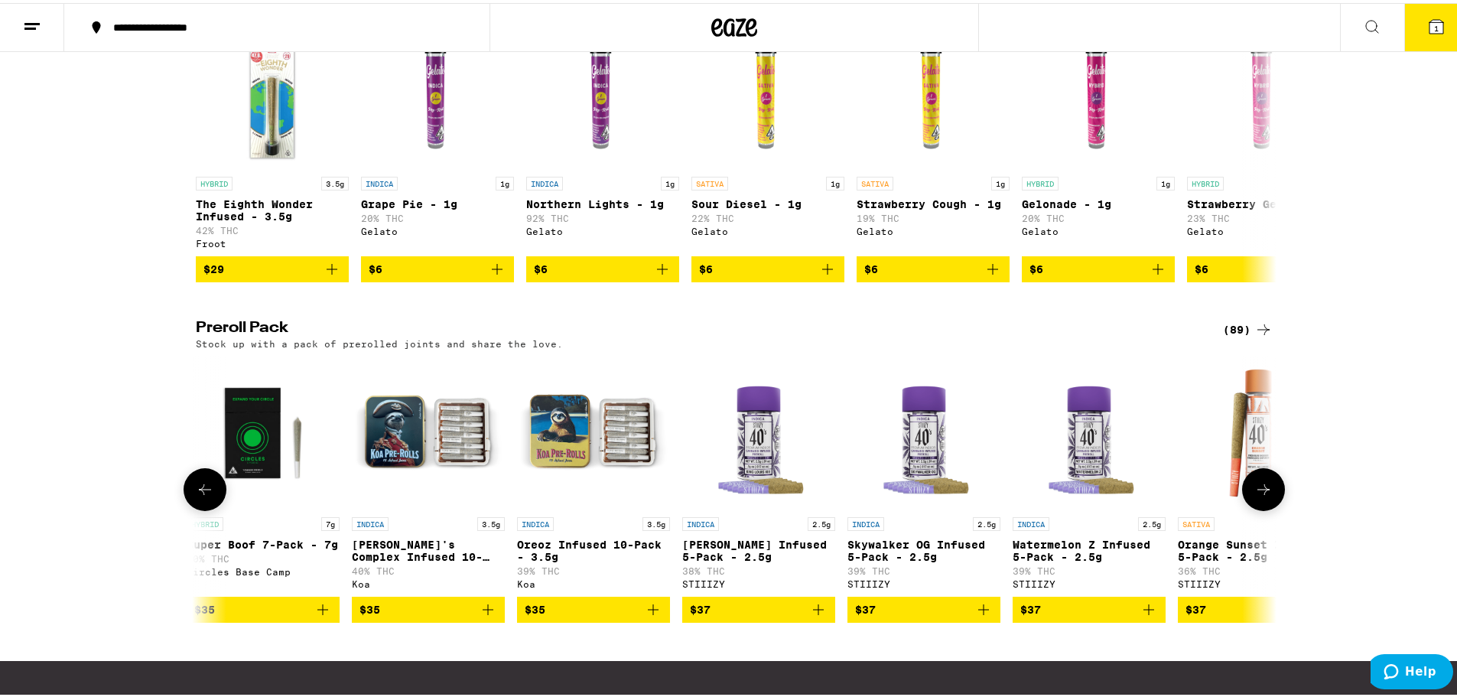
click at [1258, 496] on icon at bounding box center [1263, 486] width 18 height 18
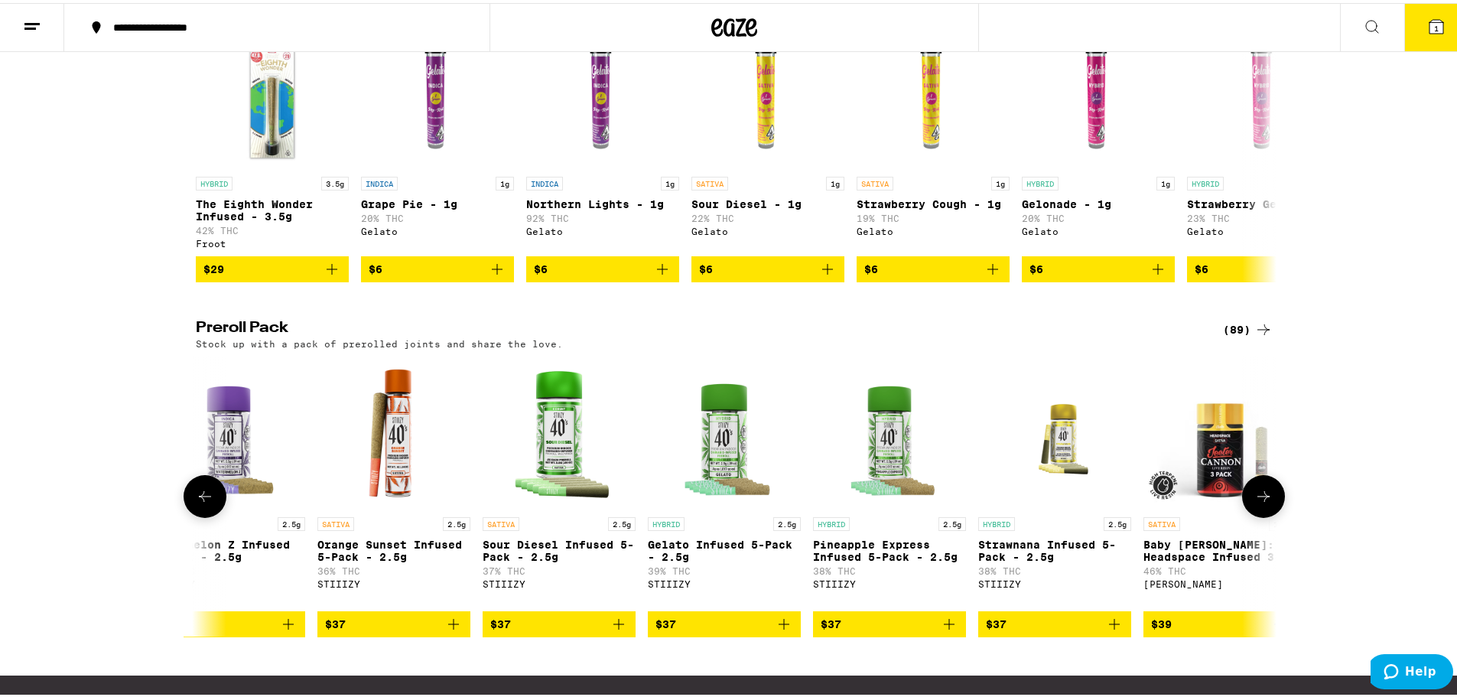
scroll to position [0, 6371]
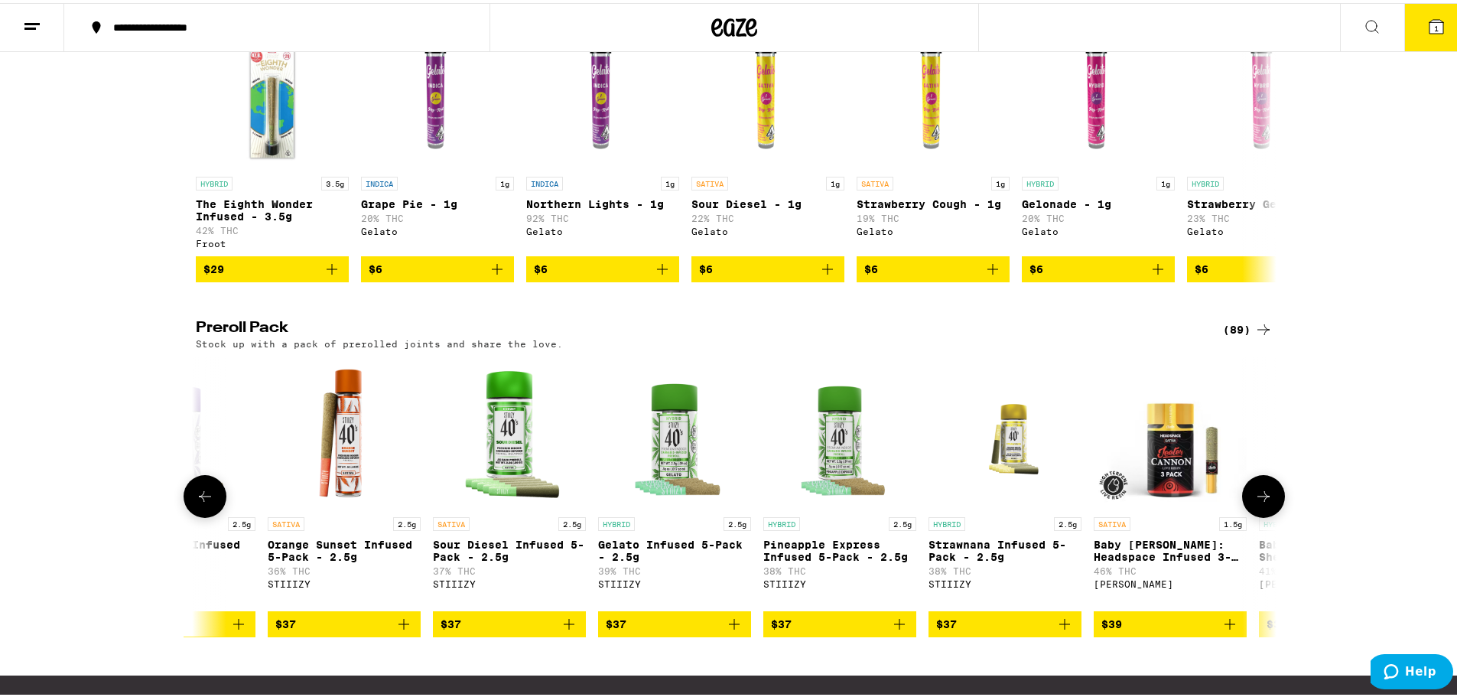
click at [1258, 515] on button at bounding box center [1263, 493] width 43 height 43
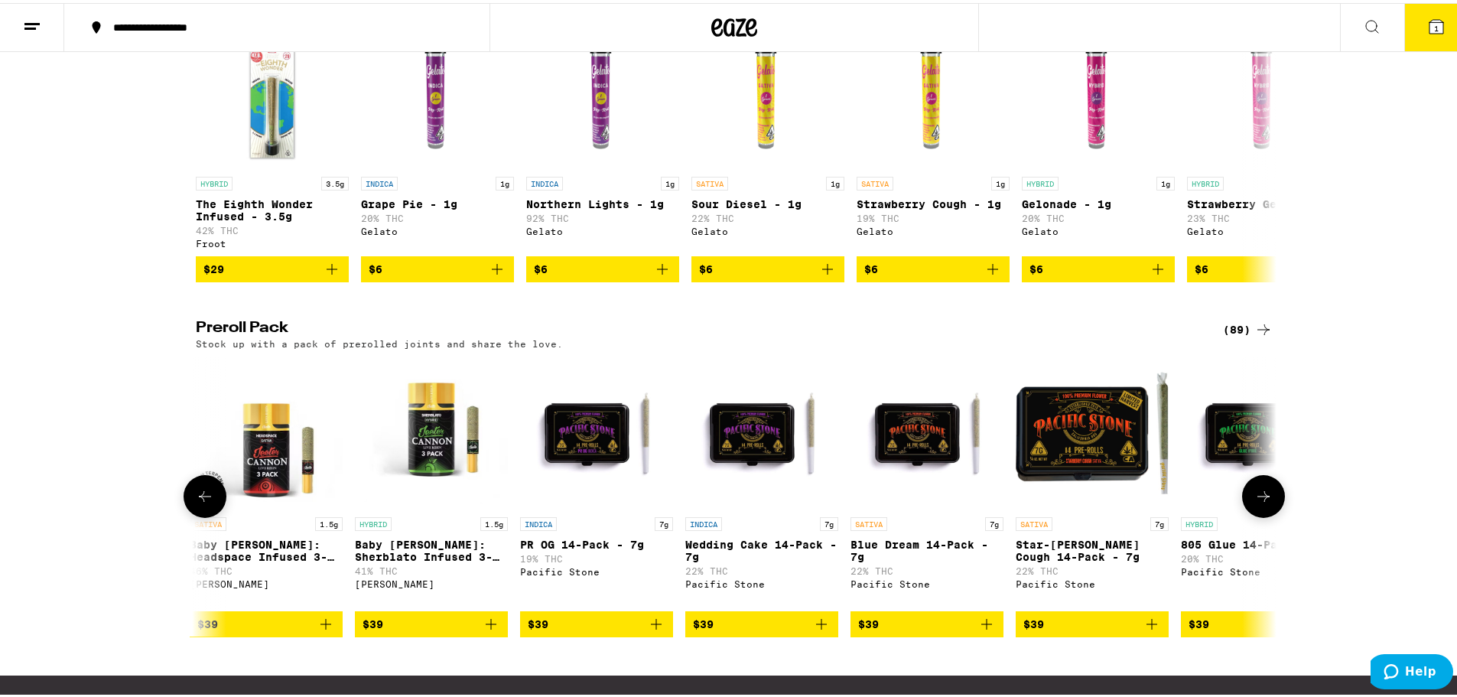
scroll to position [0, 7281]
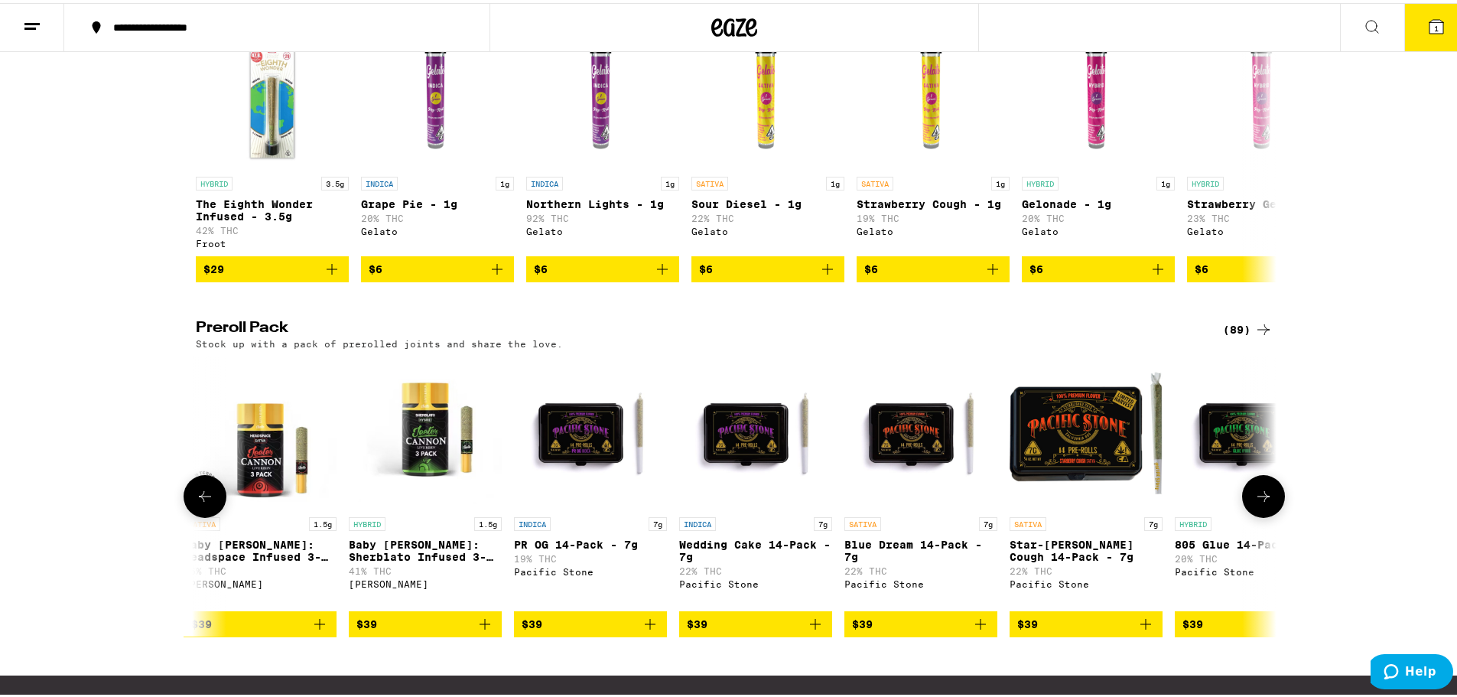
click at [1258, 515] on button at bounding box center [1263, 493] width 43 height 43
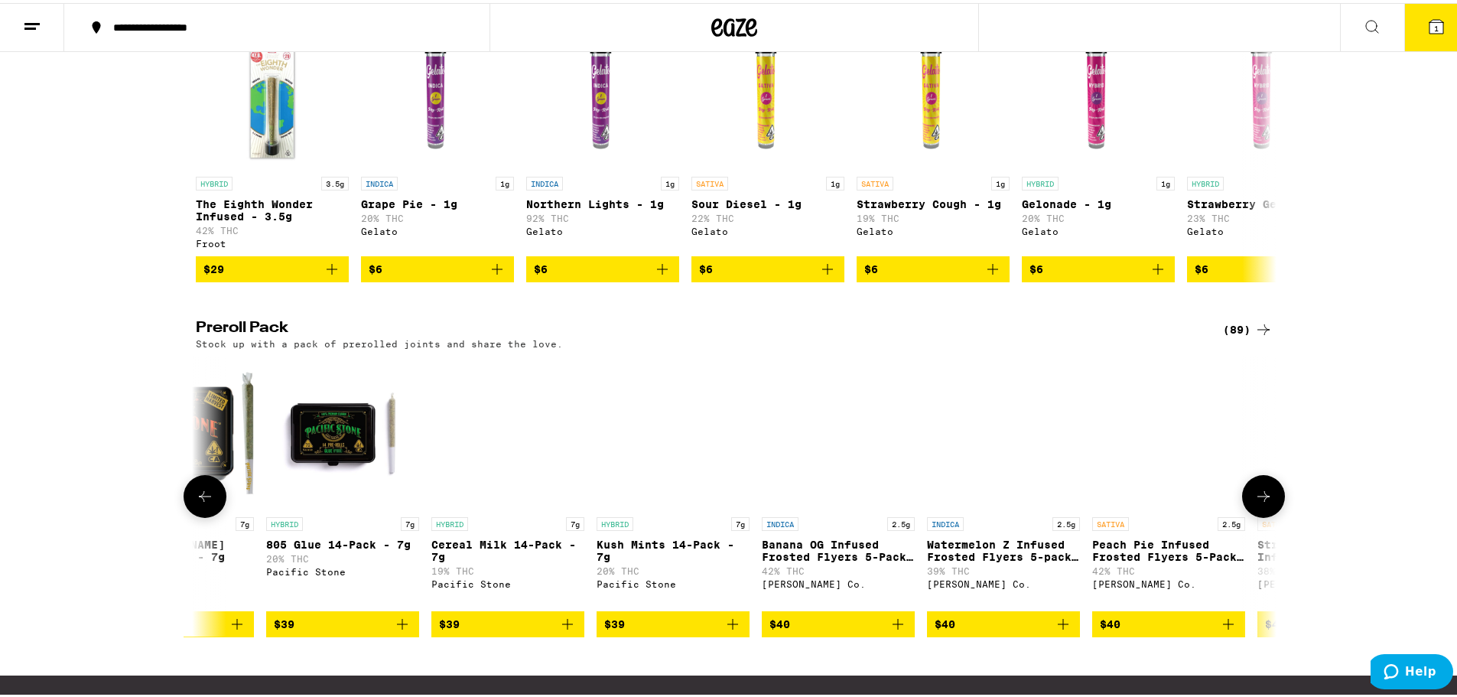
scroll to position [0, 8191]
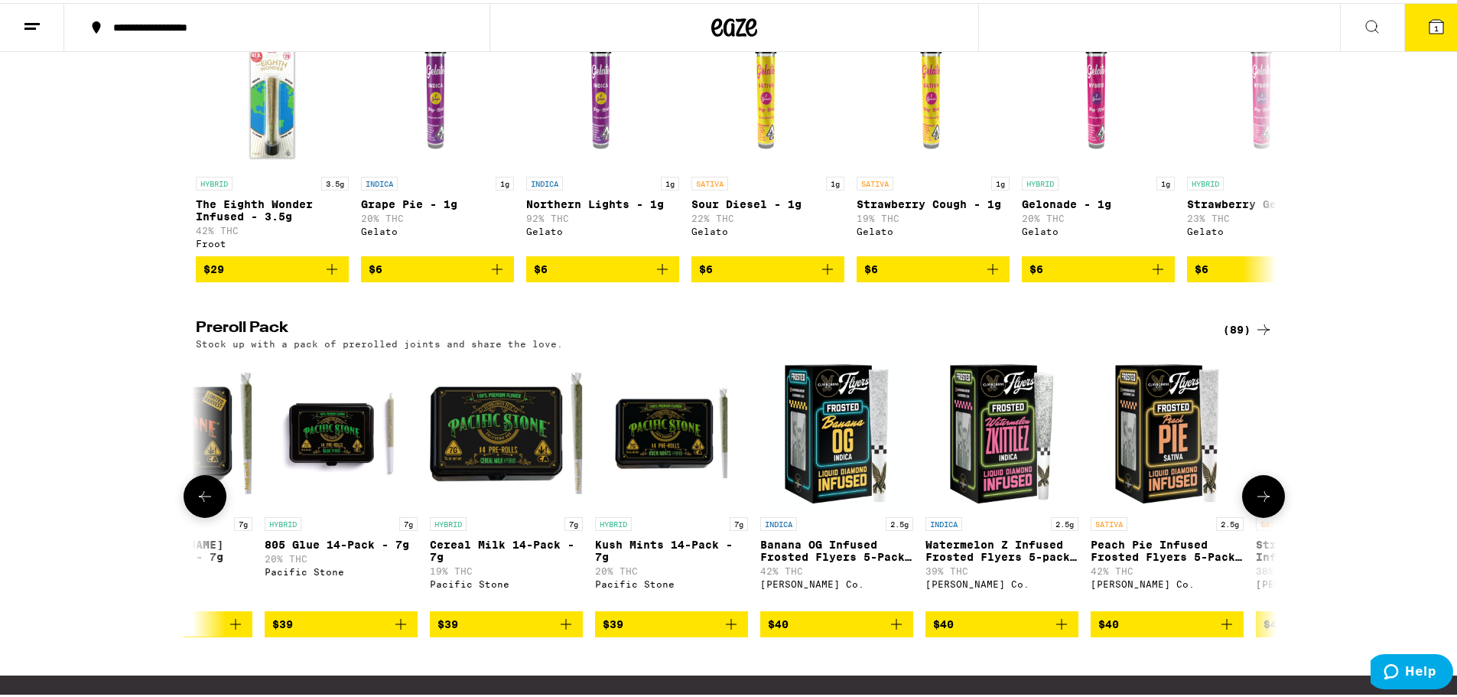
click at [1258, 515] on button at bounding box center [1263, 493] width 43 height 43
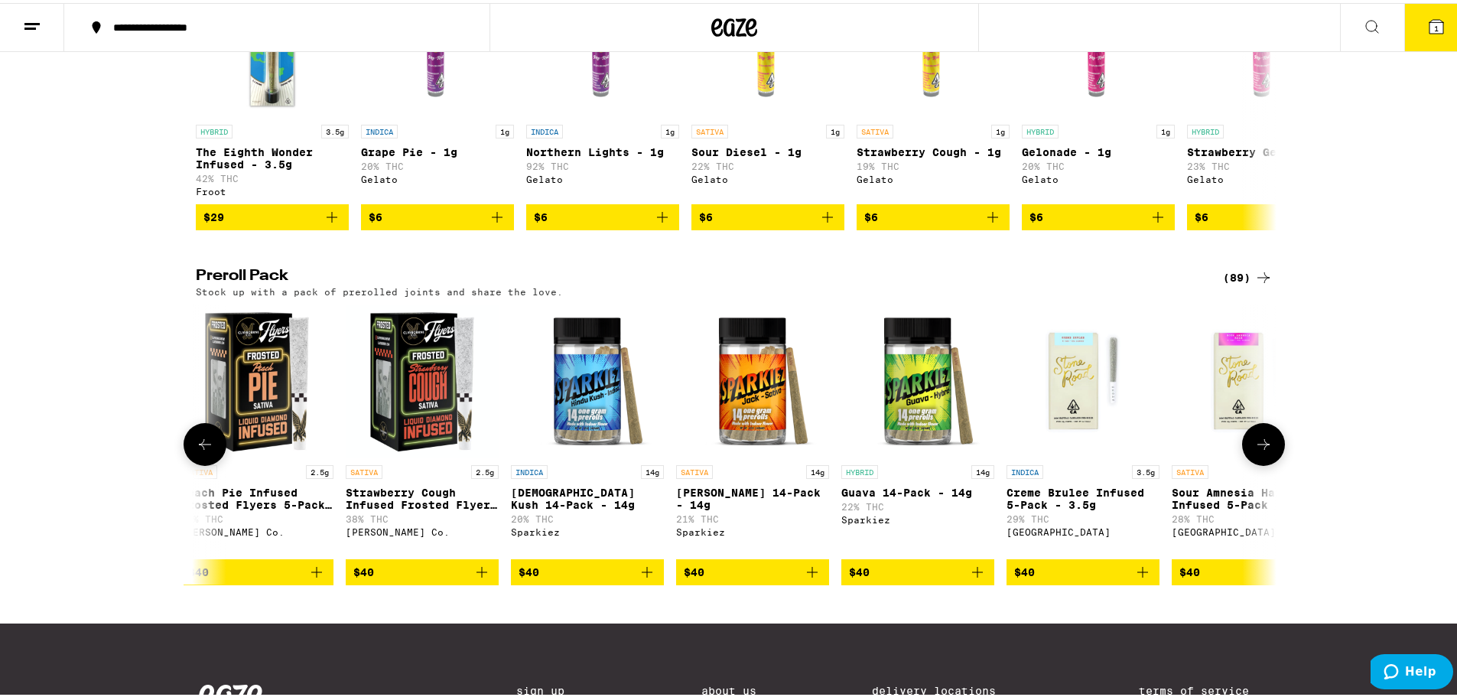
scroll to position [994, 0]
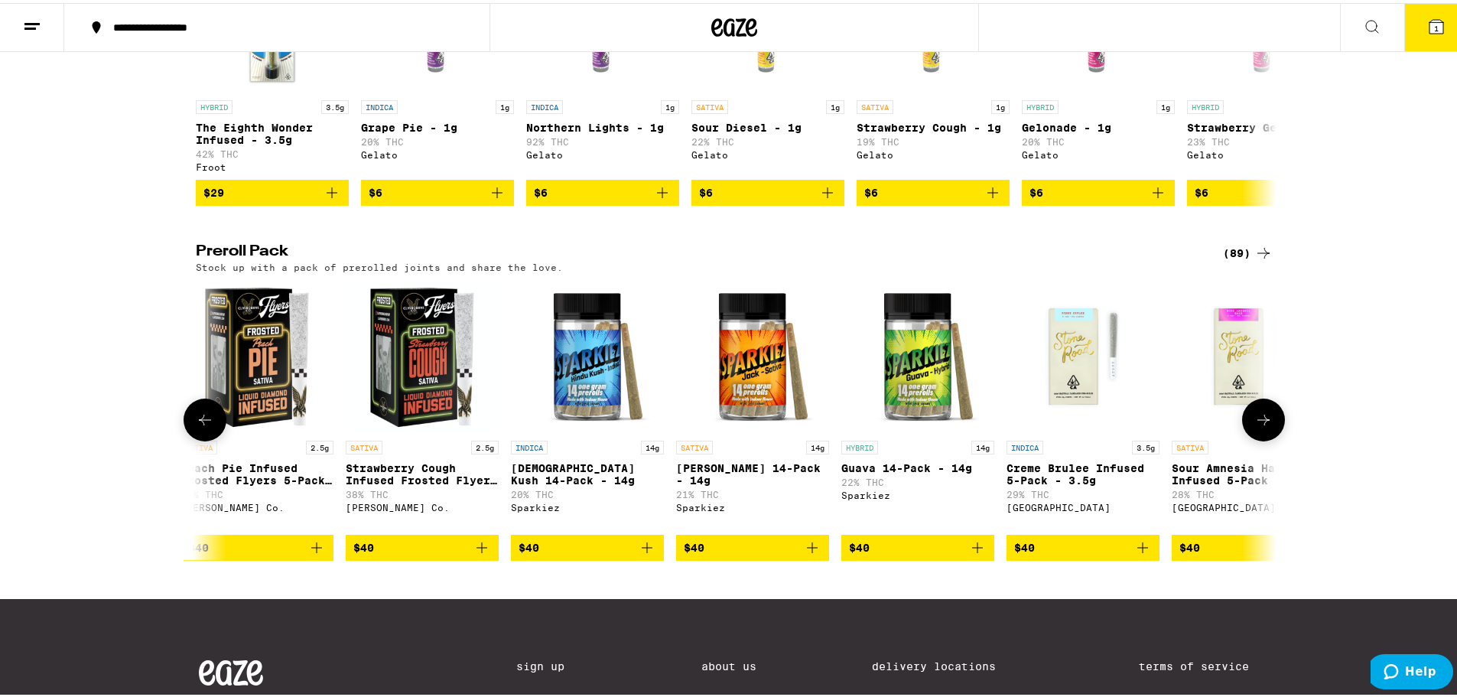
click at [638, 554] on icon "Add to bag" at bounding box center [647, 544] width 18 height 18
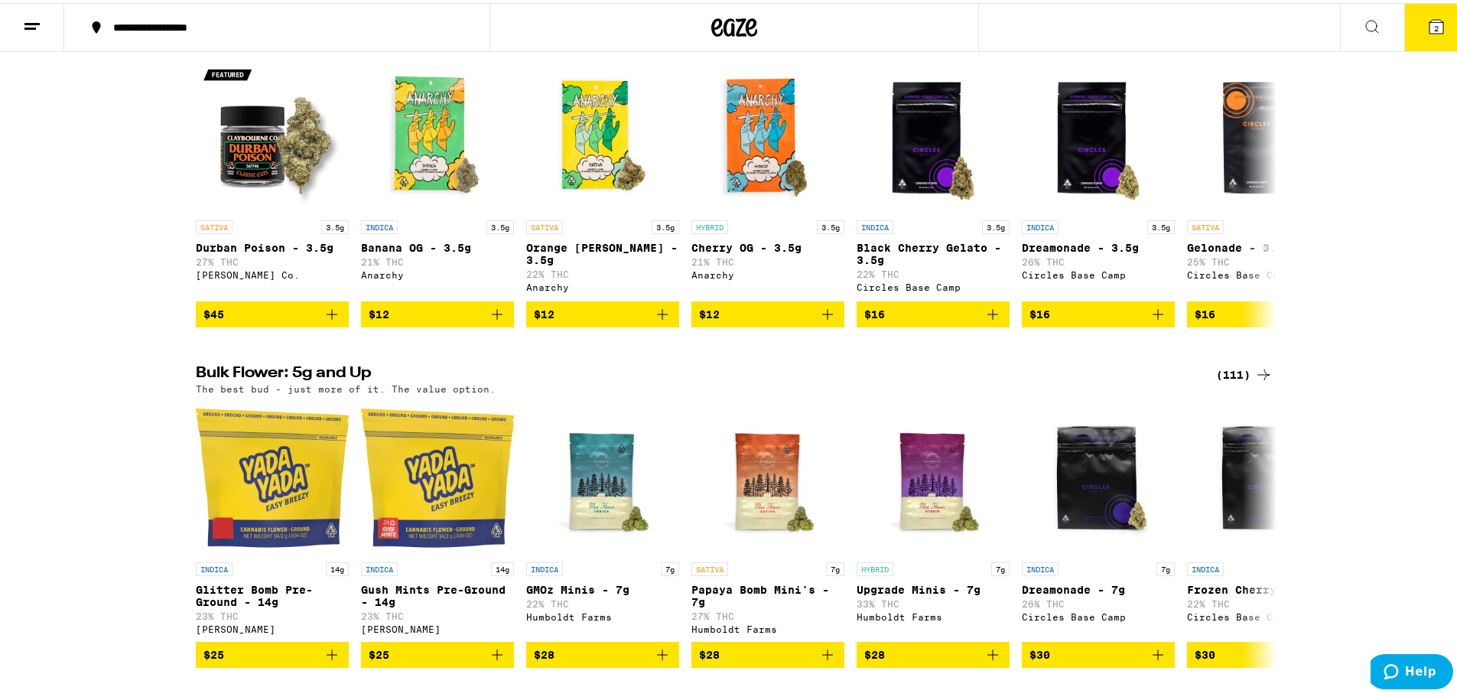
scroll to position [0, 0]
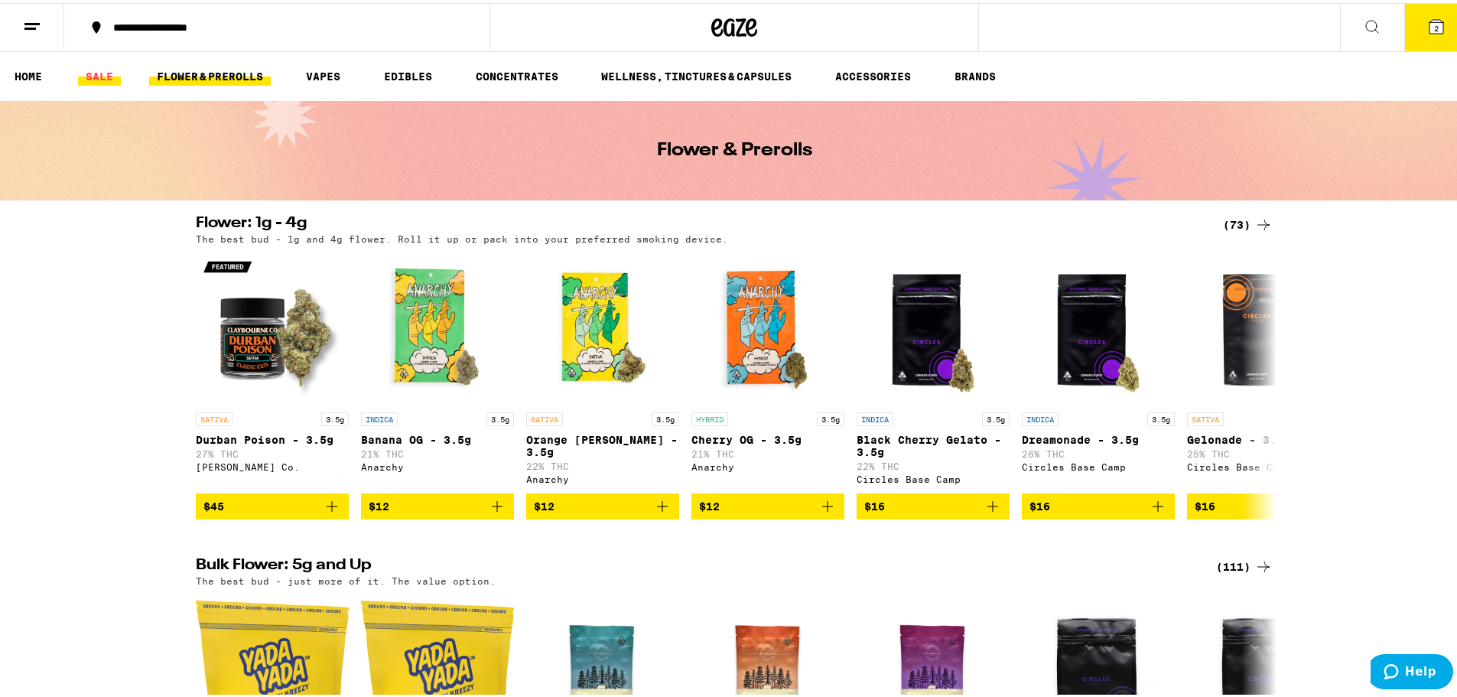
click at [98, 70] on link "SALE" at bounding box center [99, 73] width 43 height 18
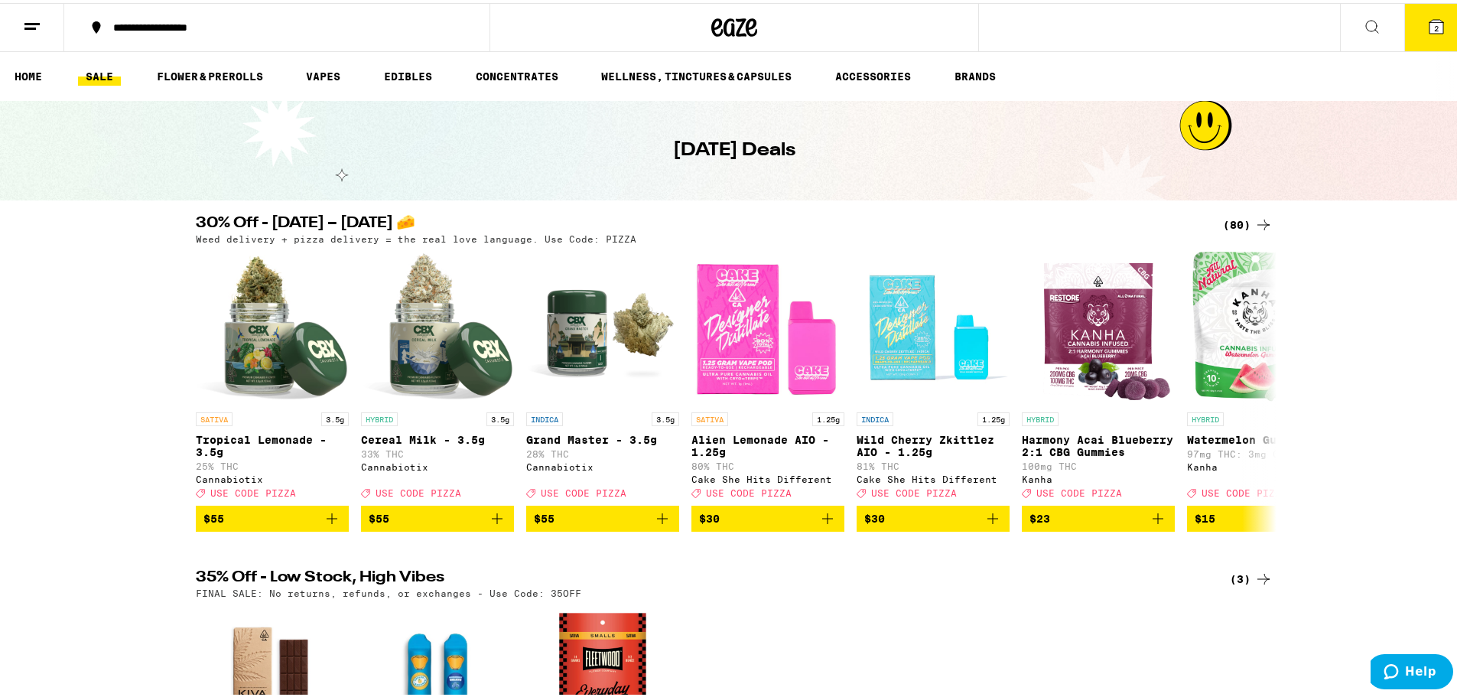
click at [1427, 26] on icon at bounding box center [1436, 24] width 18 height 18
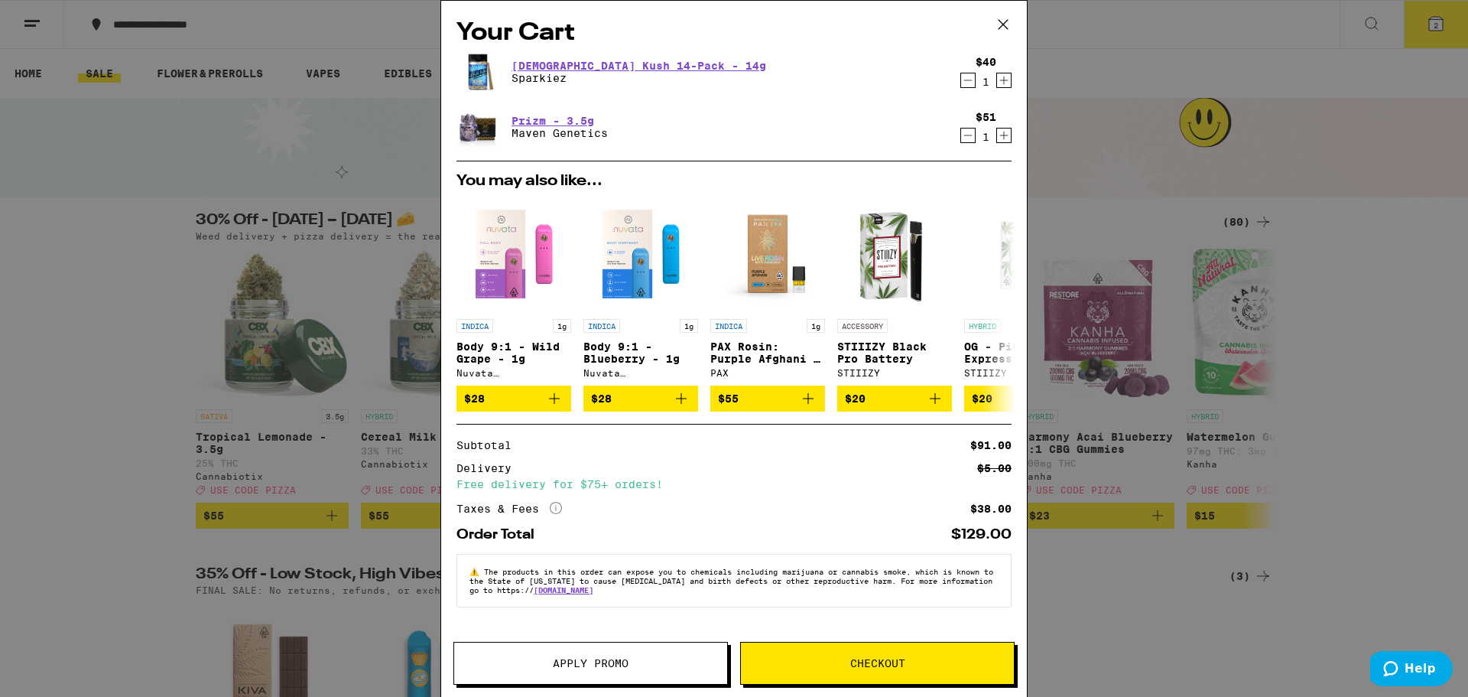
click at [715, 665] on span "Apply Promo" at bounding box center [590, 663] width 273 height 11
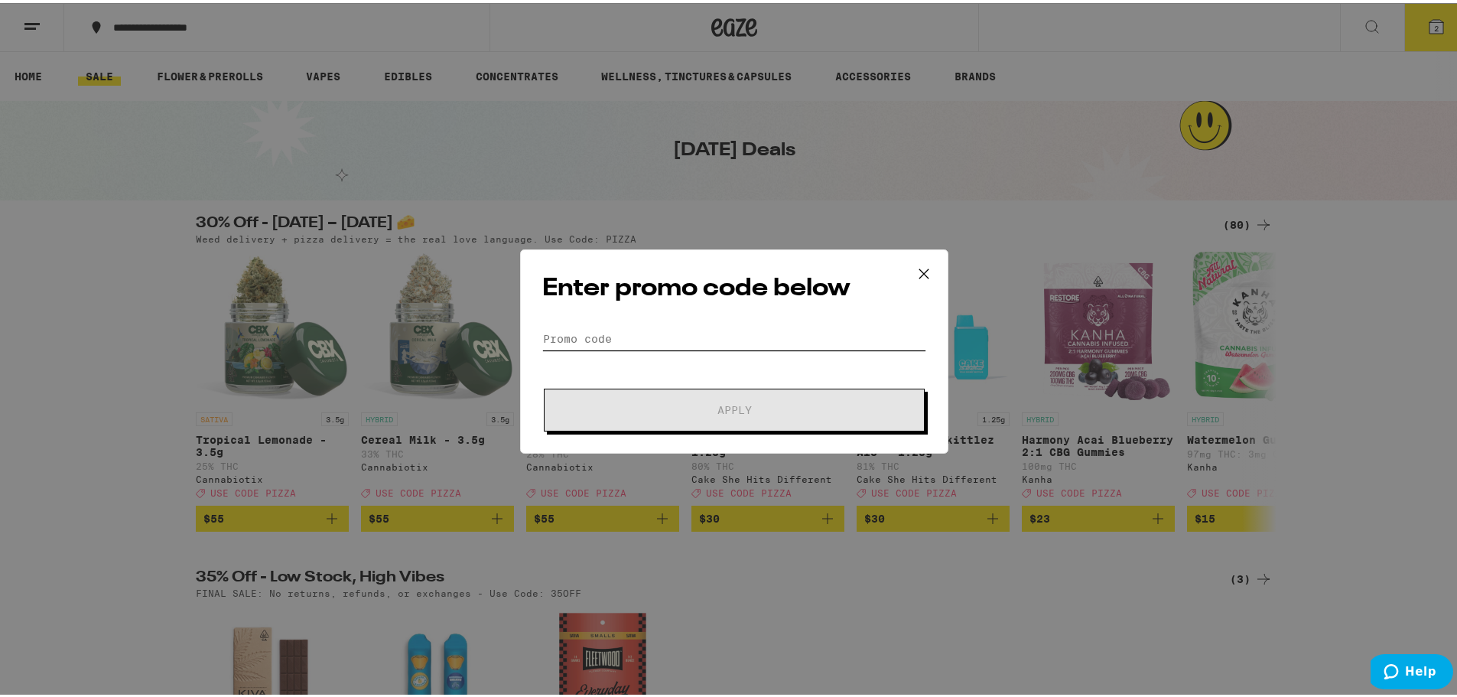
click at [602, 330] on input "Promo Code" at bounding box center [734, 335] width 384 height 23
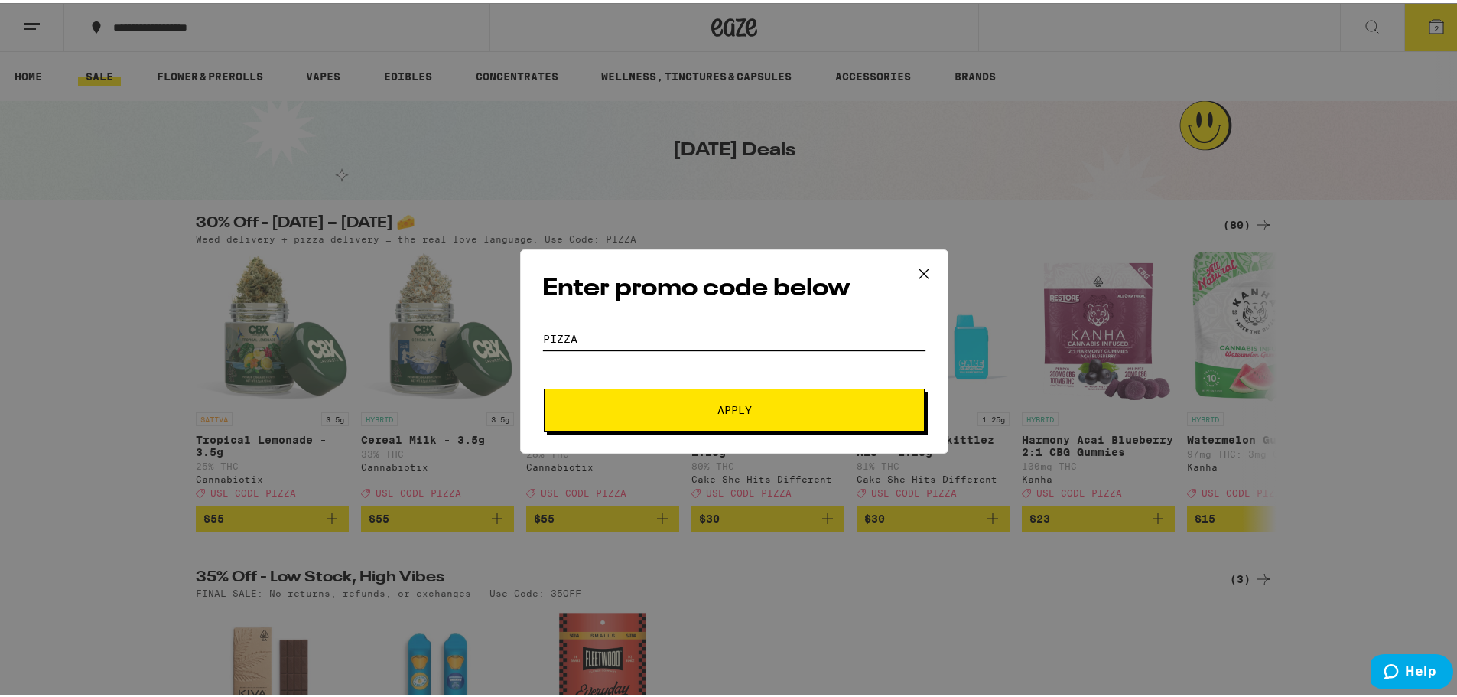
type input "PIZZA"
click at [679, 414] on button "Apply" at bounding box center [734, 406] width 381 height 43
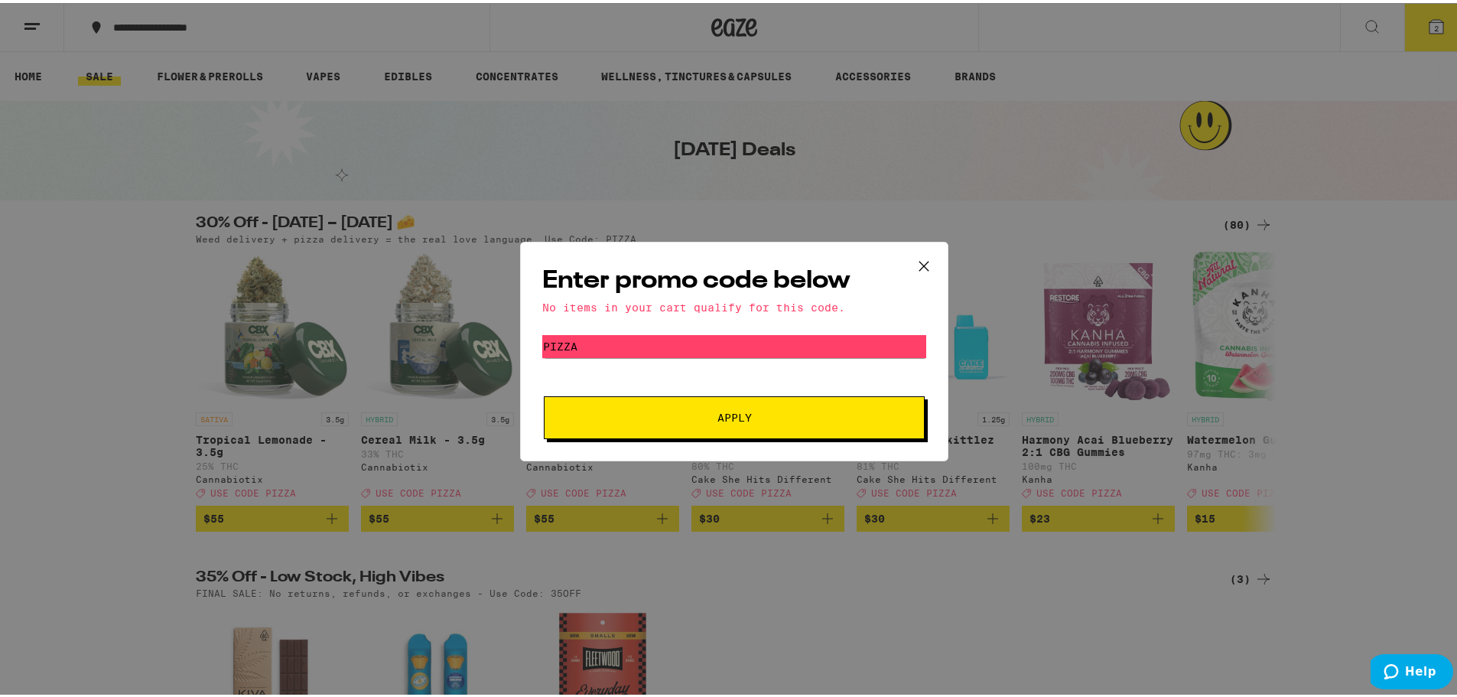
click at [912, 265] on icon at bounding box center [923, 263] width 23 height 23
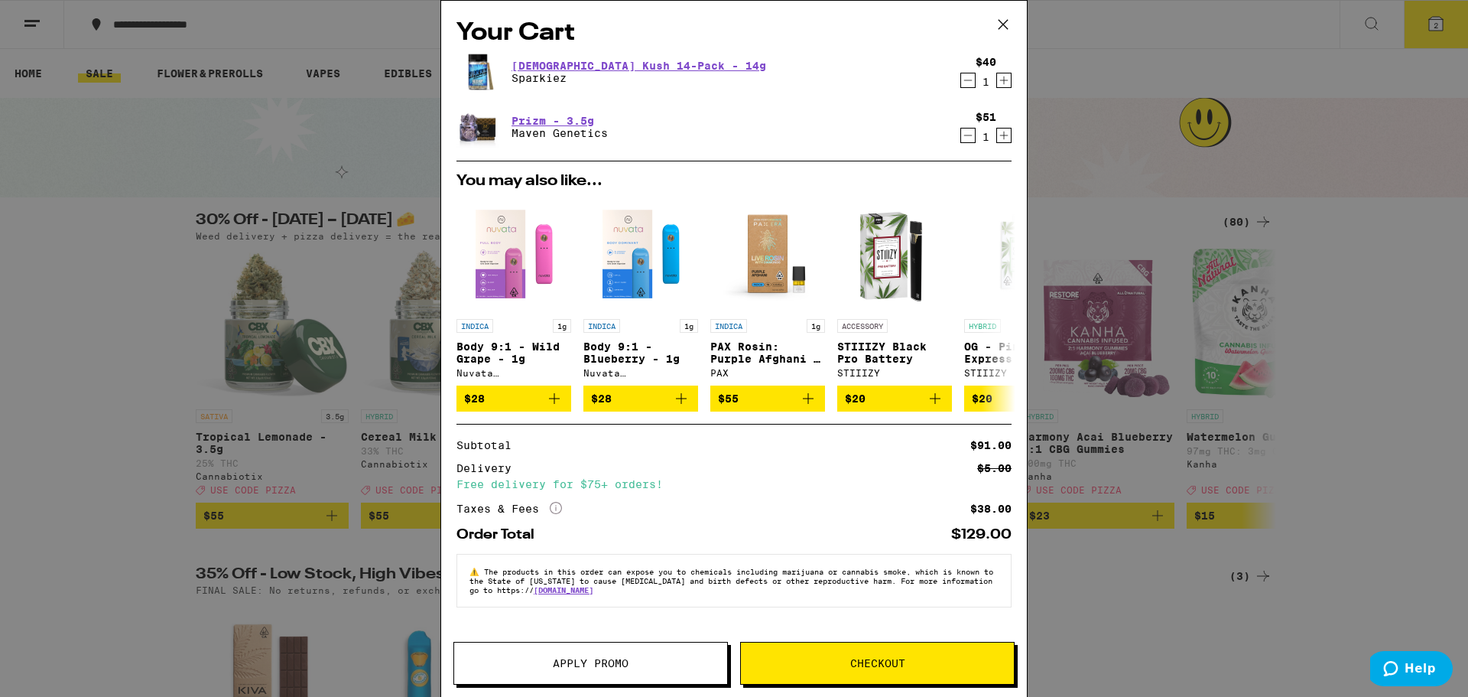
click at [668, 666] on span "Apply Promo" at bounding box center [590, 663] width 273 height 11
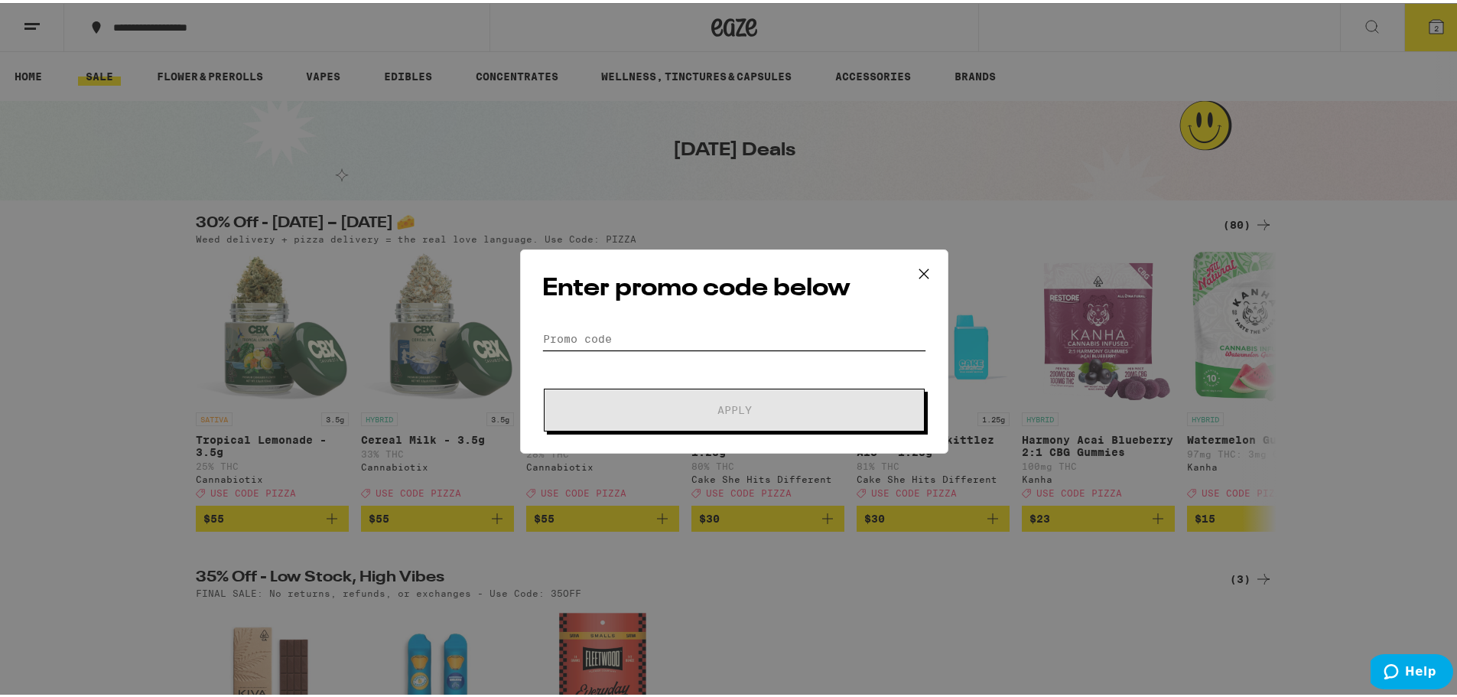
paste input "BLUNT"
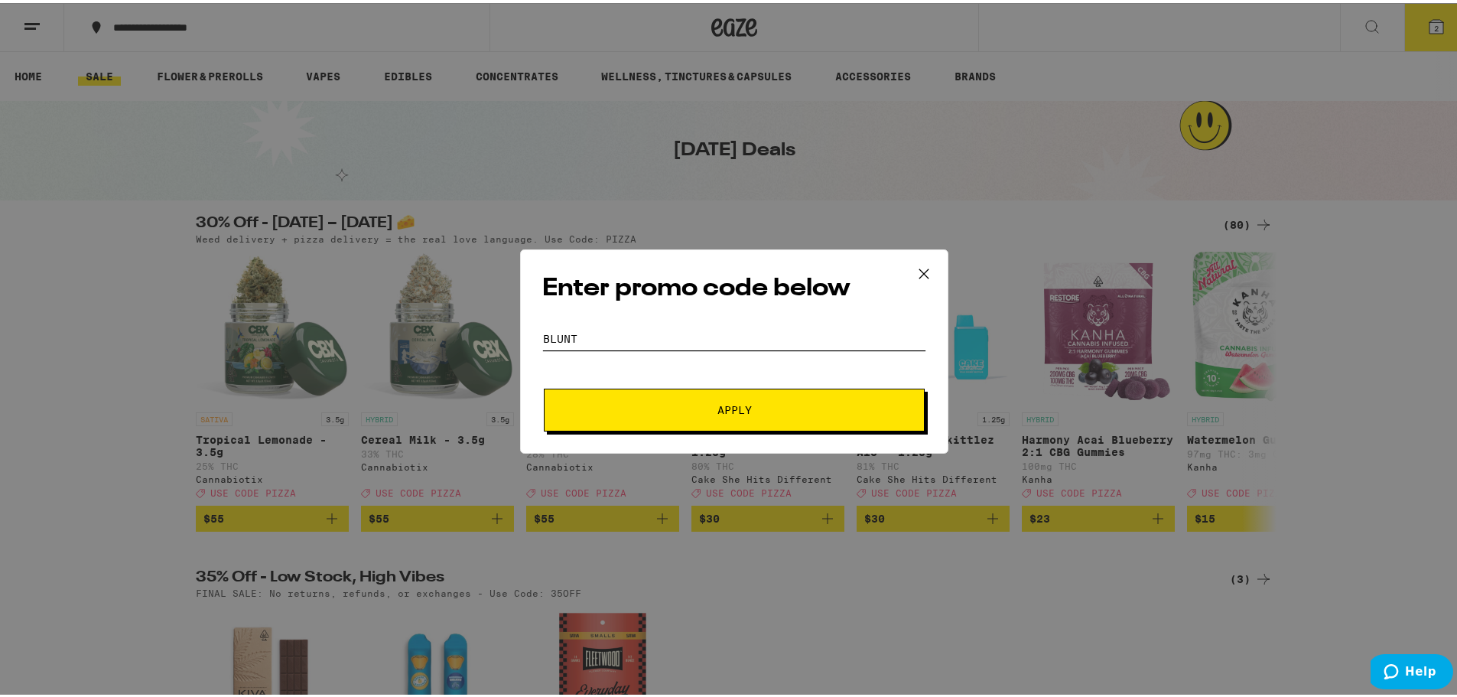
type input "BLUNT"
click at [656, 399] on button "Apply" at bounding box center [734, 406] width 381 height 43
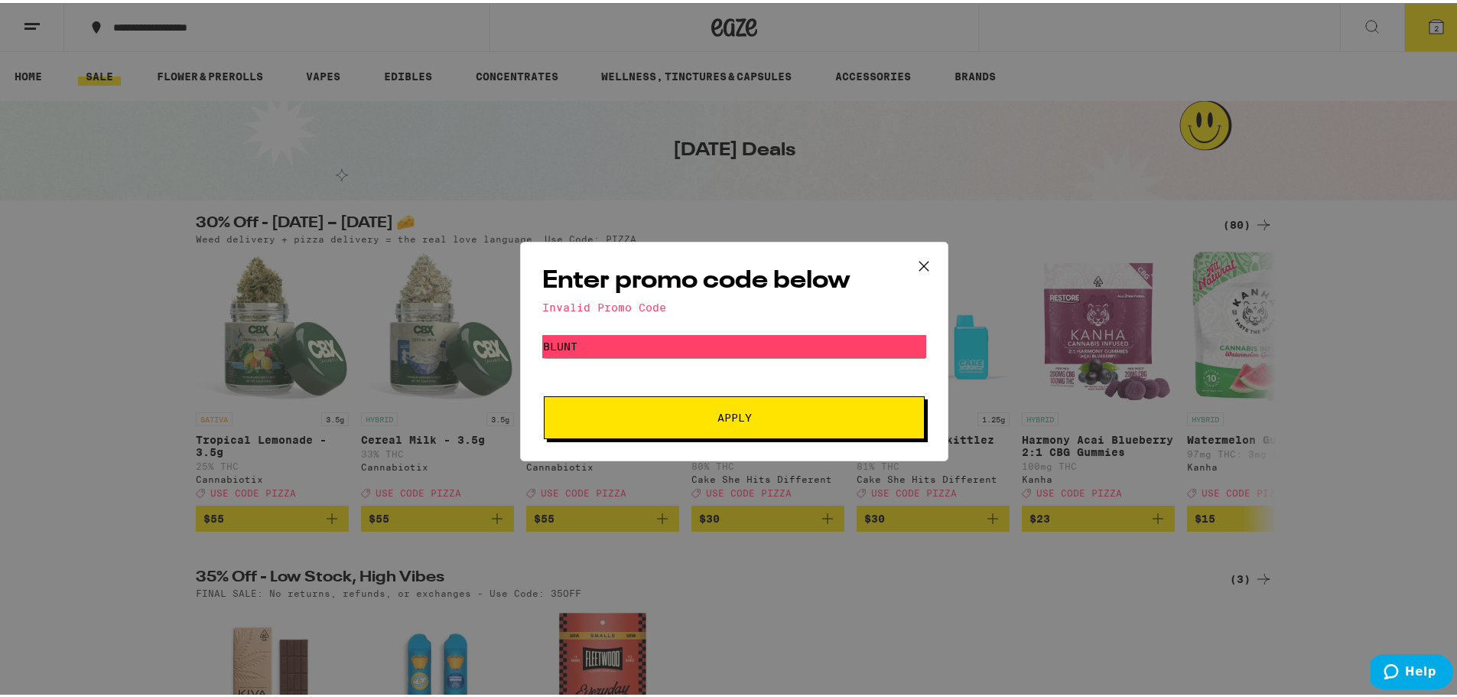
click at [919, 262] on icon at bounding box center [923, 262] width 9 height 9
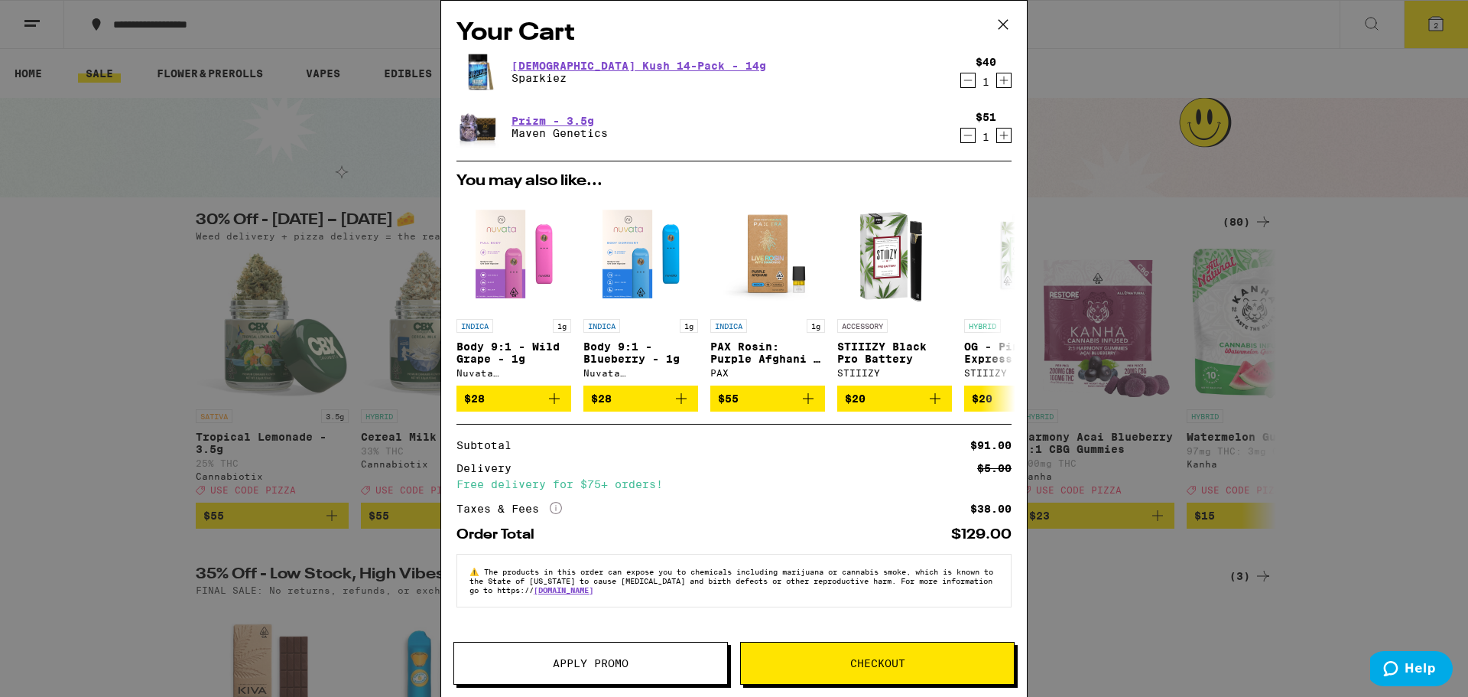
click at [576, 667] on span "Apply Promo" at bounding box center [591, 663] width 76 height 11
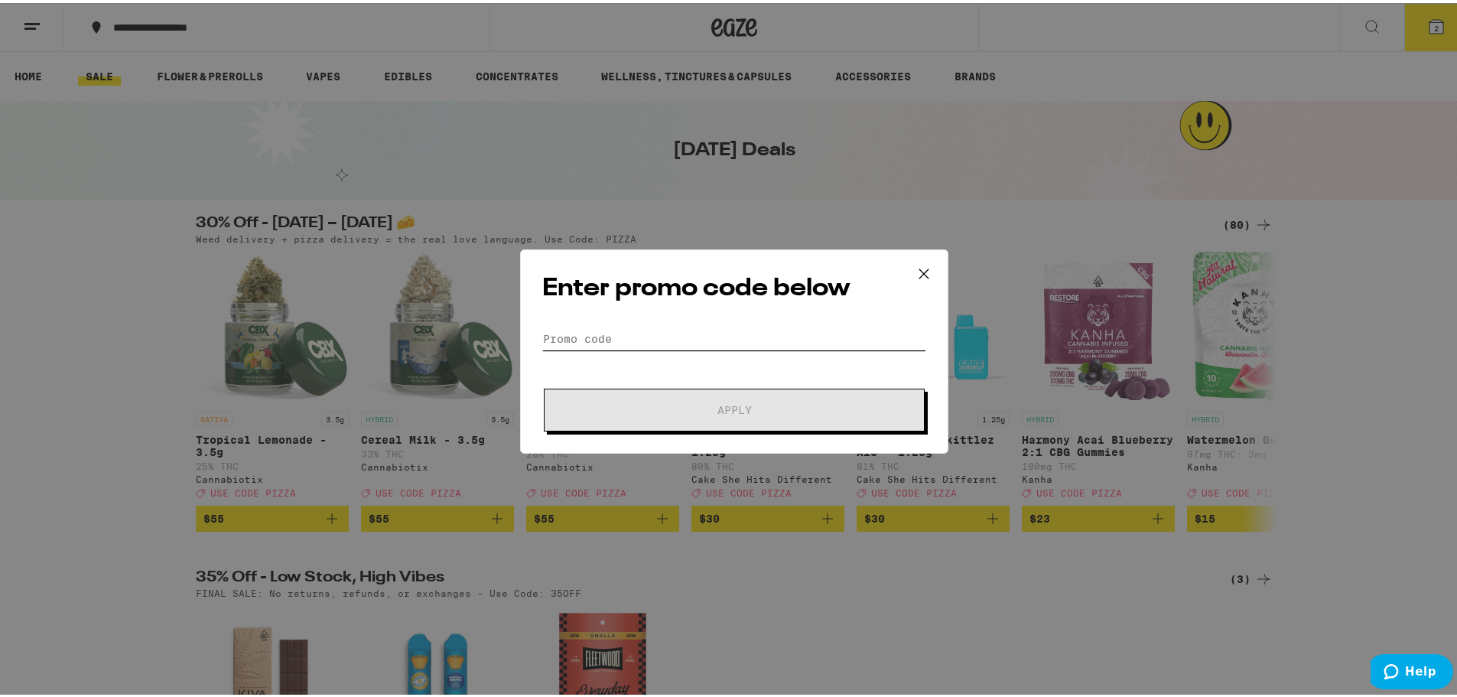
paste input "GLOWUP"
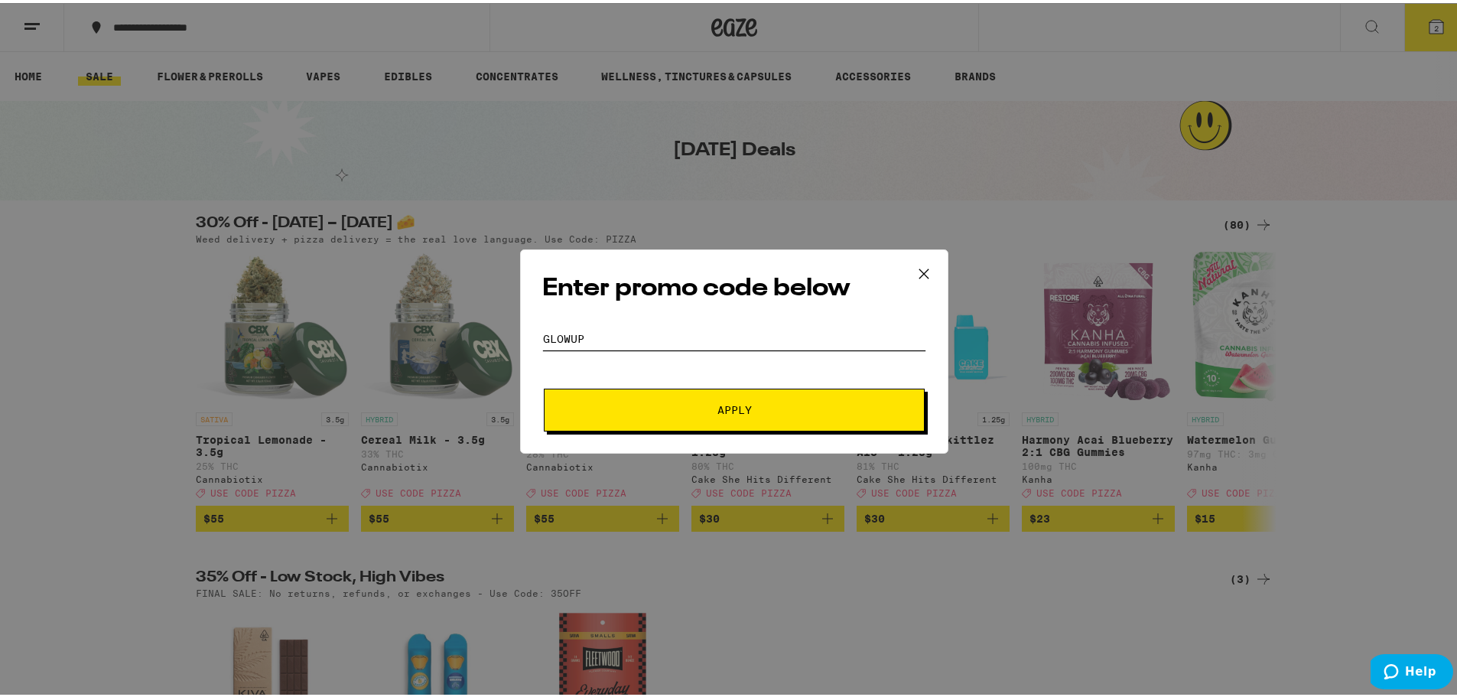
type input "GLOWUP"
click at [655, 404] on span "Apply" at bounding box center [734, 407] width 275 height 11
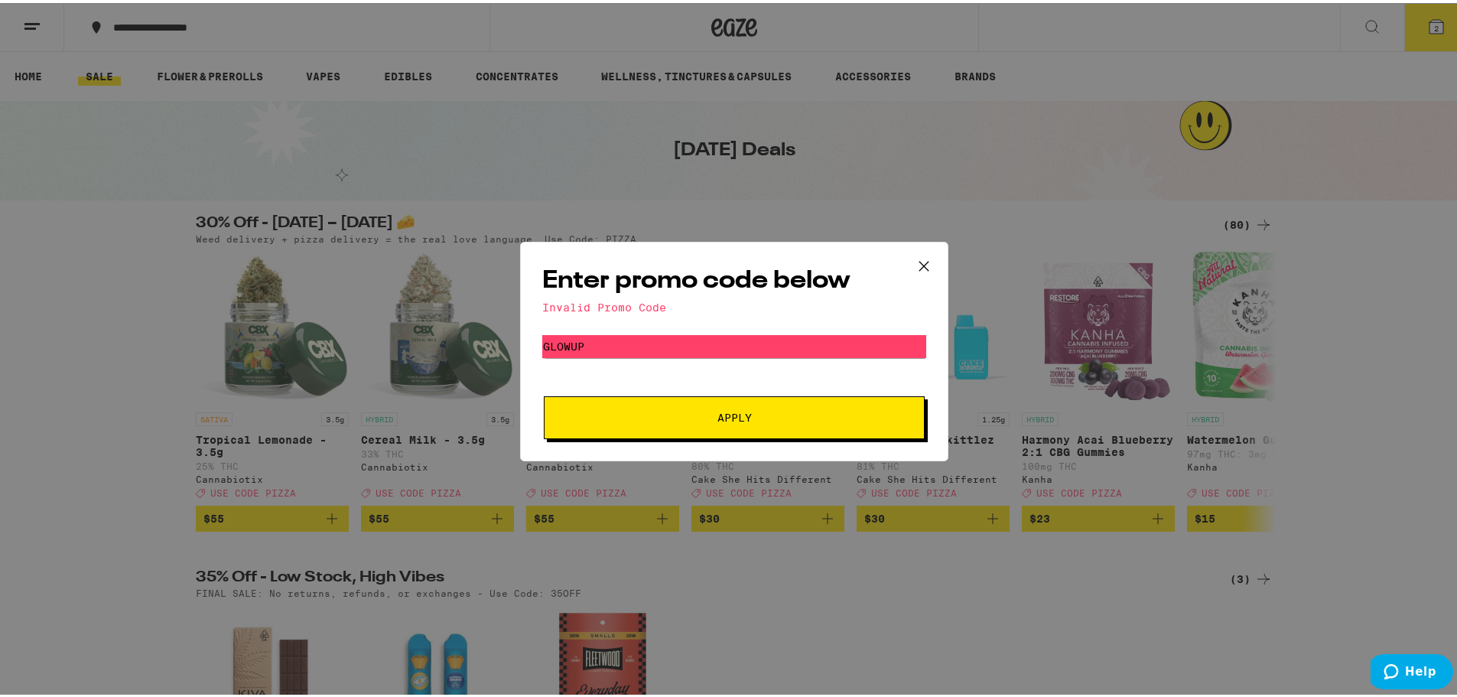
click at [914, 264] on icon at bounding box center [923, 263] width 23 height 23
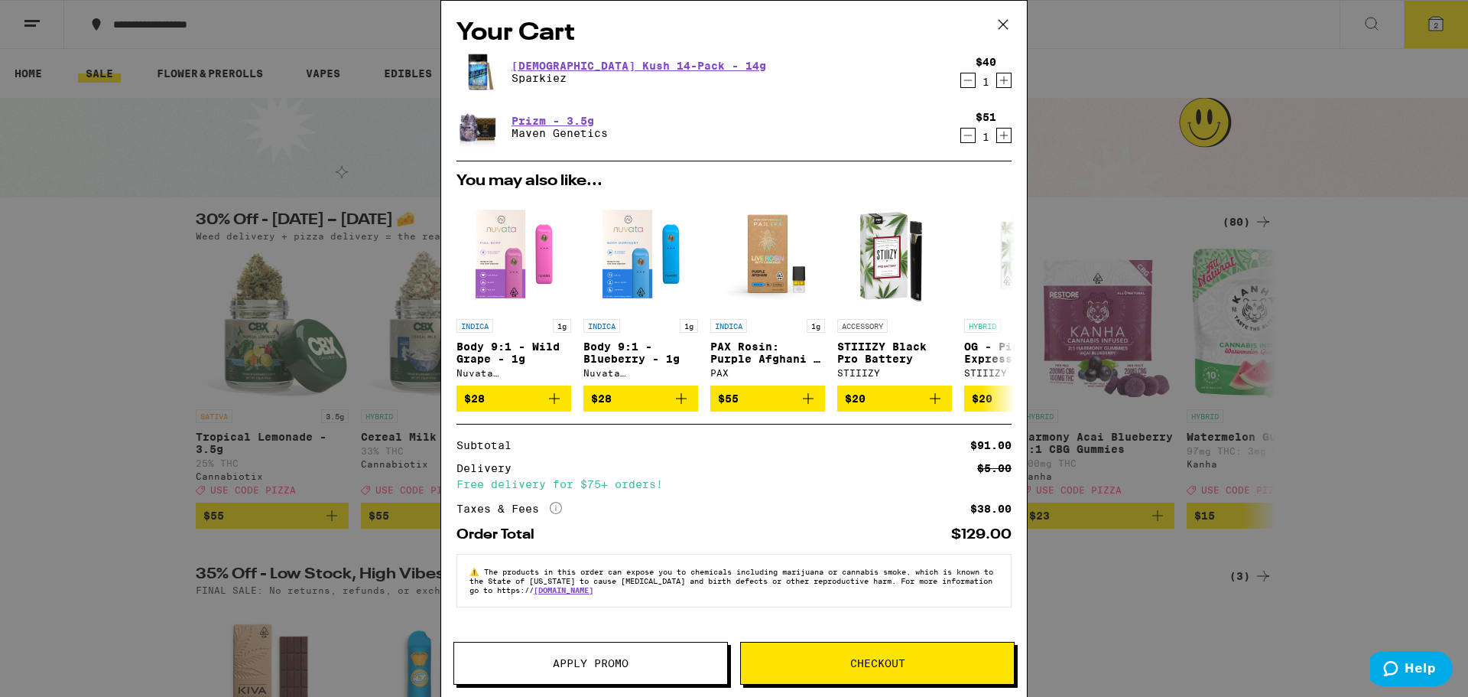
click at [885, 658] on span "Checkout" at bounding box center [877, 663] width 55 height 11
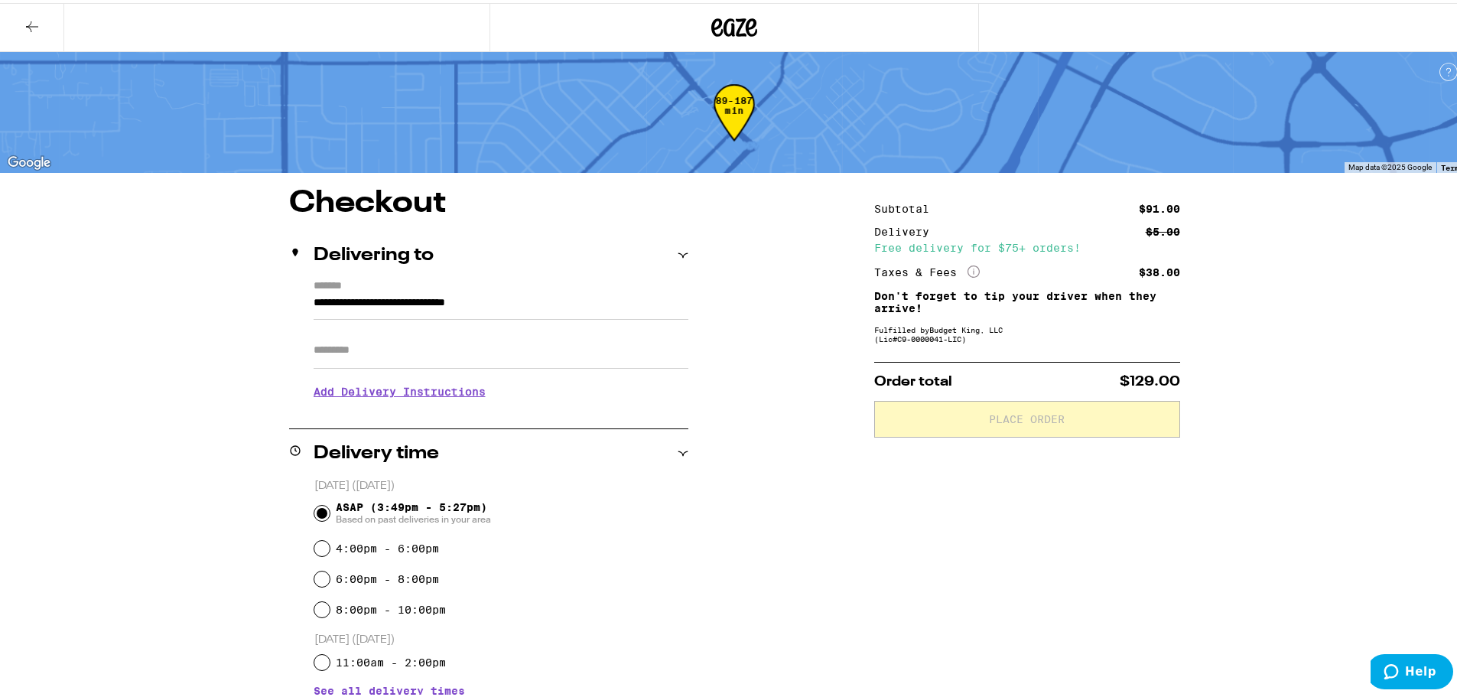
click at [377, 402] on h3 "Add Delivery Instructions" at bounding box center [501, 388] width 375 height 35
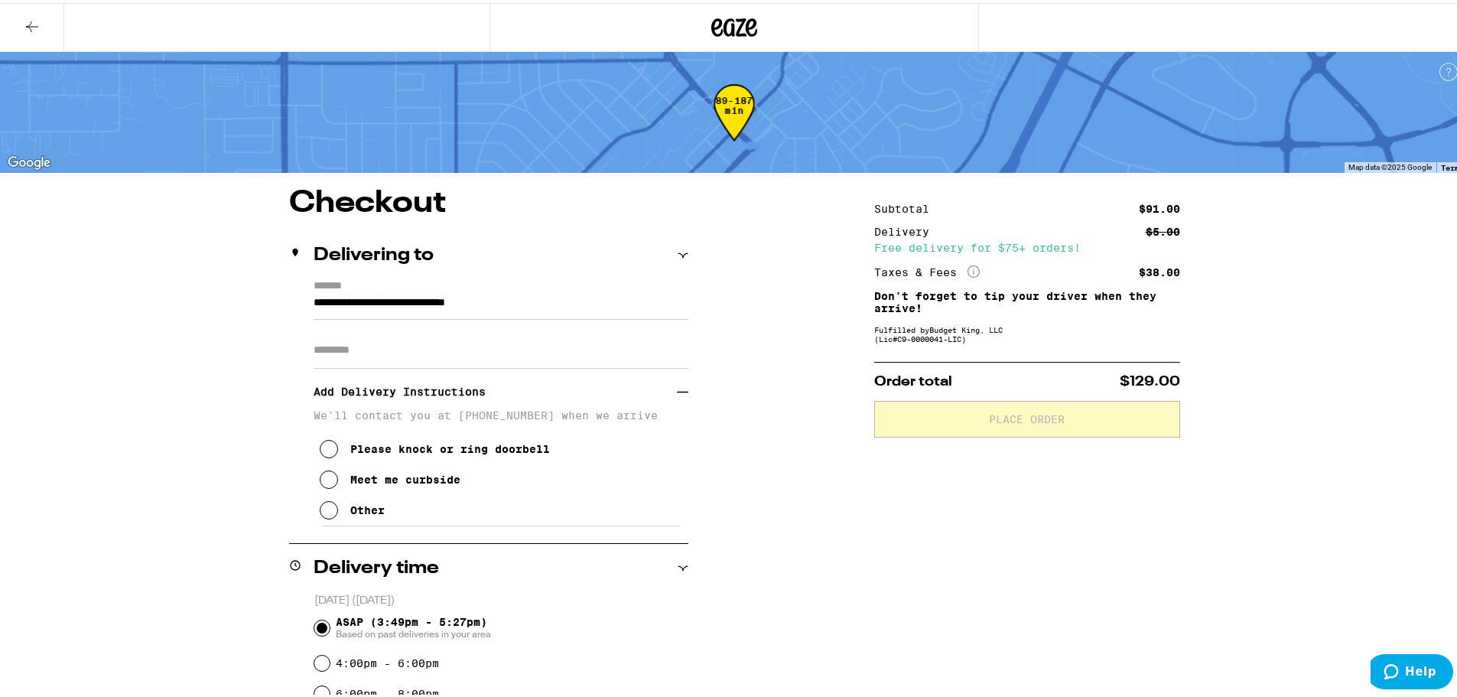
click at [320, 515] on icon at bounding box center [329, 507] width 18 height 18
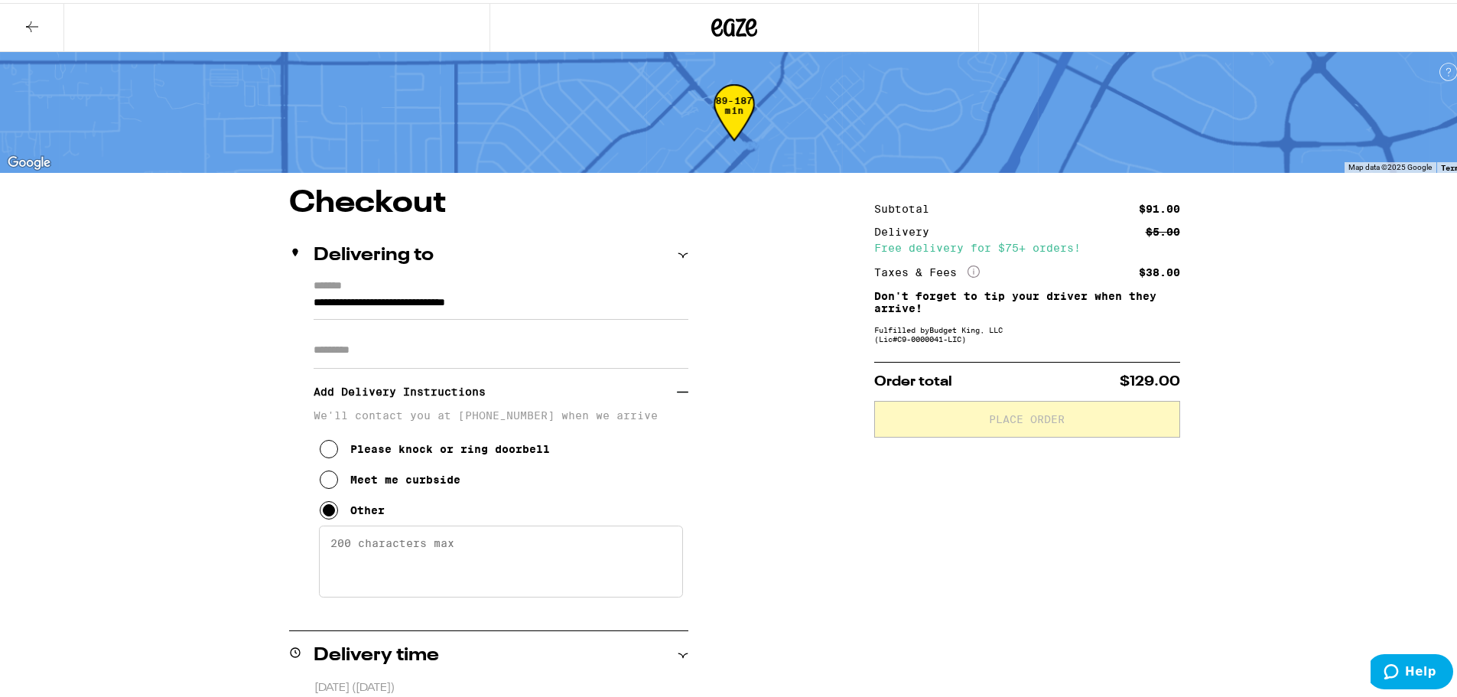
click at [423, 571] on textarea "Enter any other delivery instructions you want driver to know" at bounding box center [501, 558] width 364 height 72
type textarea "I"
type textarea "2"
click at [397, 560] on textarea "If you have issues finding the spot. [GEOGRAPHIC_DATA][PERSON_NAME] is the main…" at bounding box center [501, 558] width 364 height 72
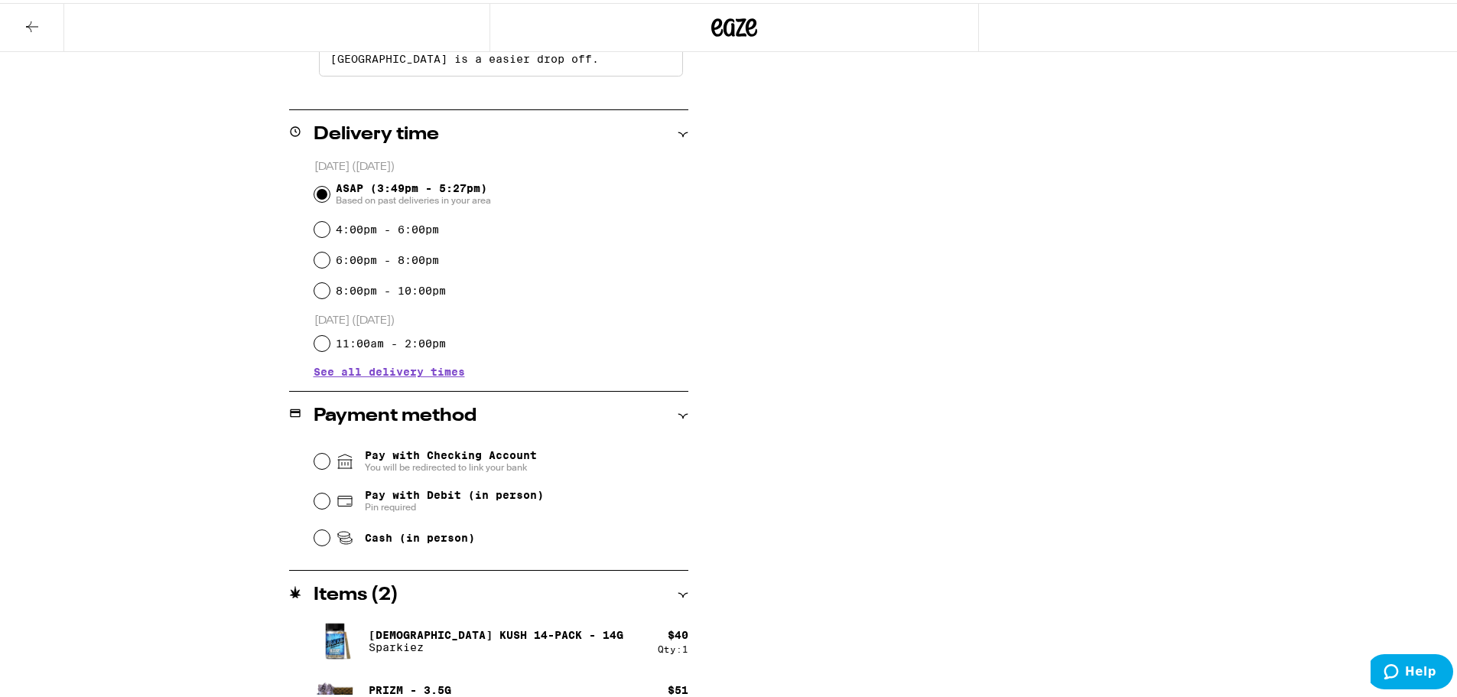
scroll to position [535, 0]
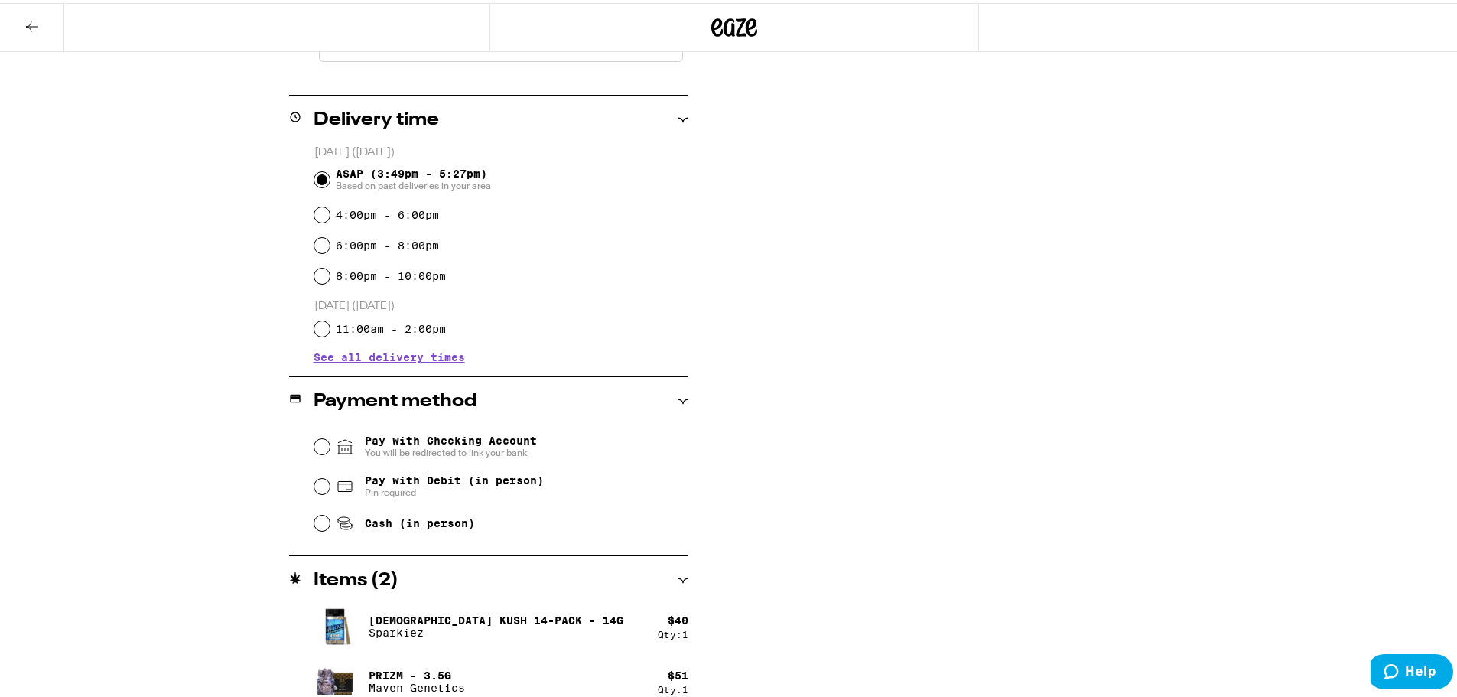
type textarea "If you have issues finding the spot. [STREET_ADDRESS][PERSON_NAME] is the main …"
click at [314, 486] on fieldset "Pay with Checking Account You will be redirected to link your bank Pay with Deb…" at bounding box center [501, 480] width 375 height 114
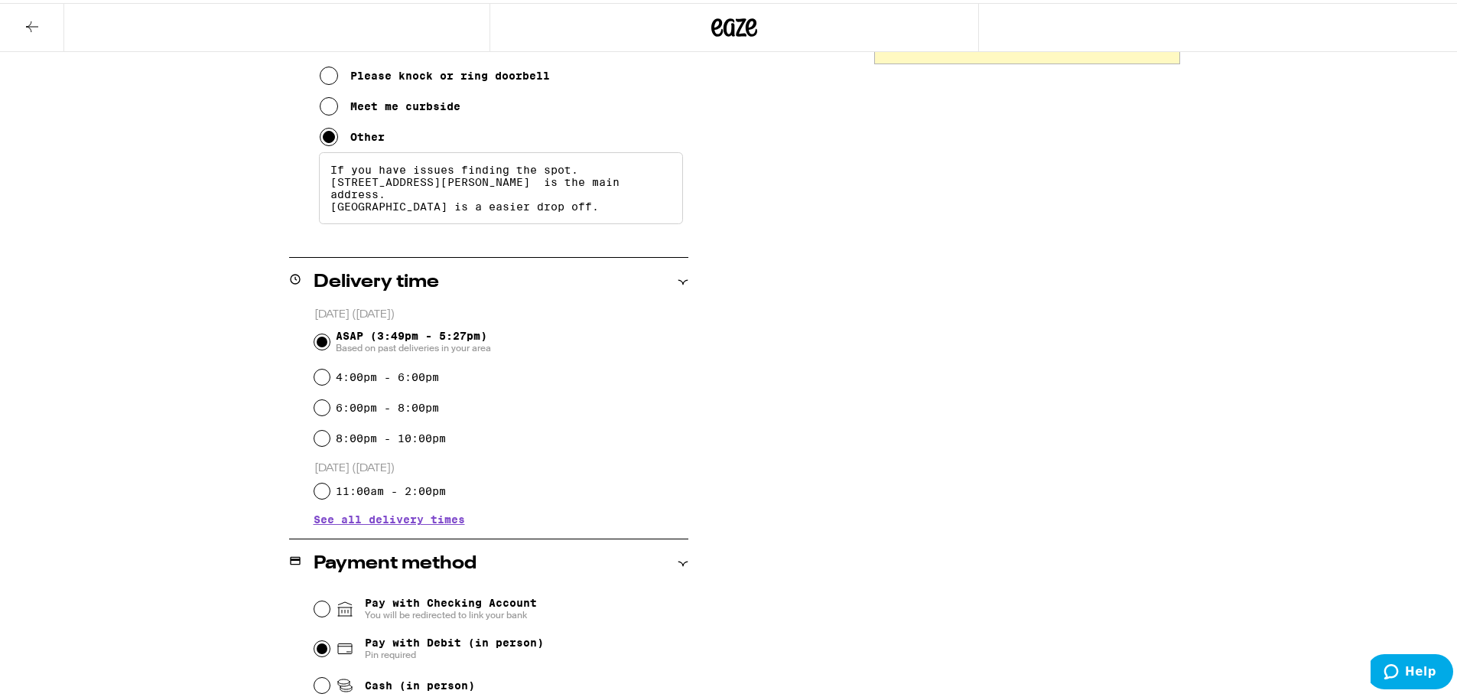
scroll to position [382, 0]
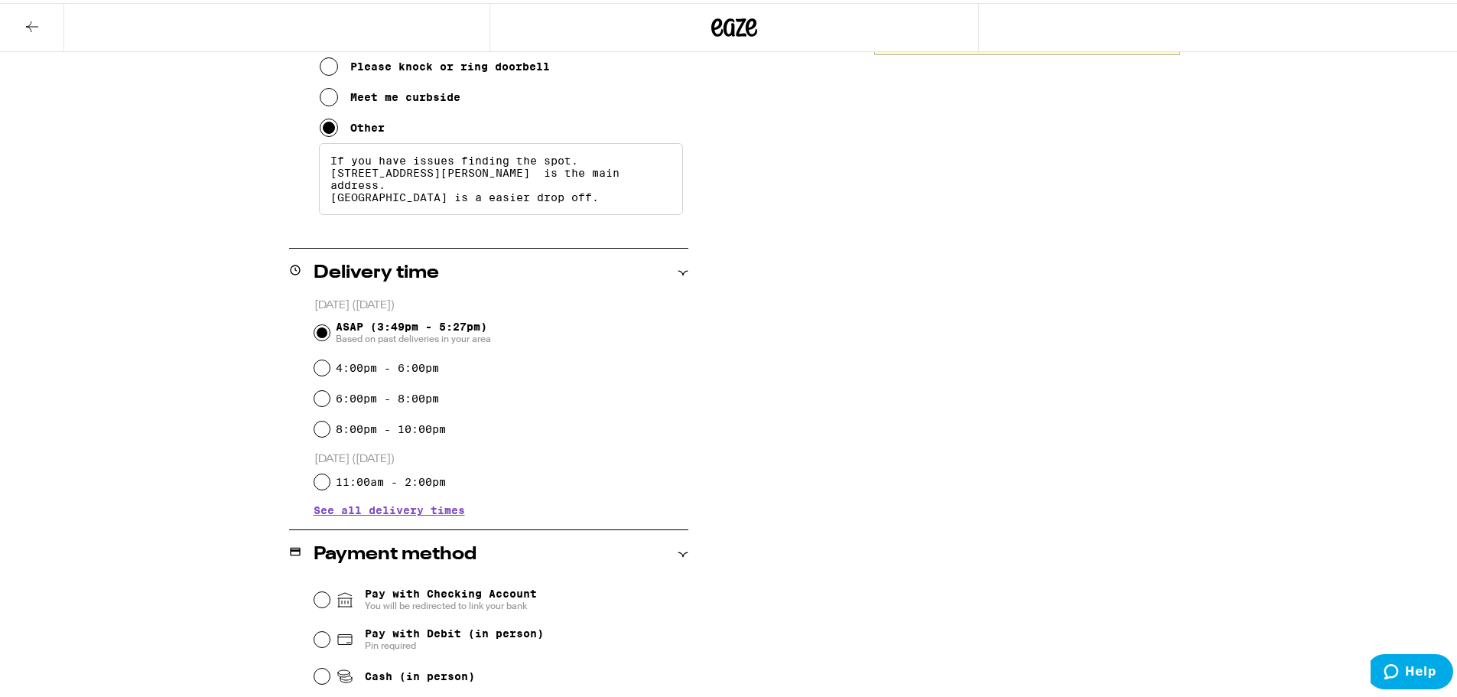
click at [316, 324] on input "ASAP (3:49pm - 5:27pm) Based on past deliveries in your area" at bounding box center [321, 329] width 15 height 15
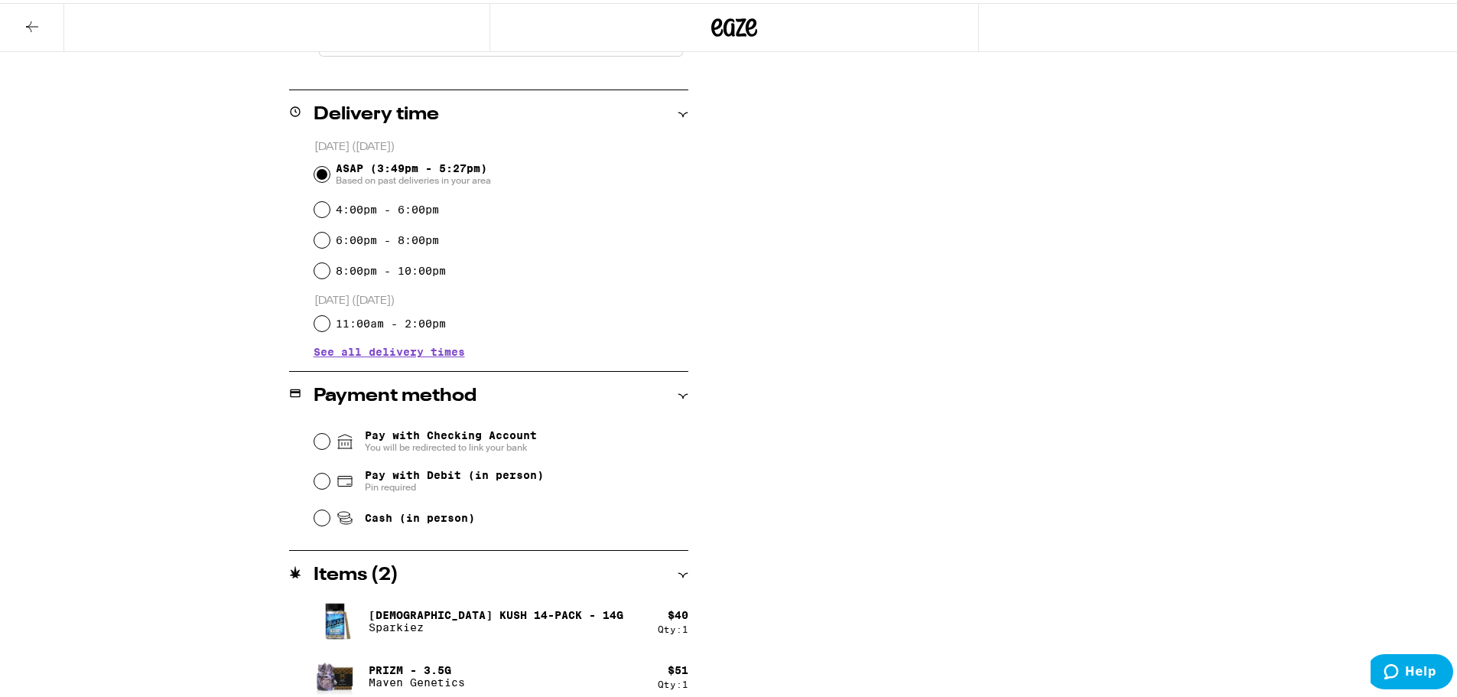
scroll to position [551, 0]
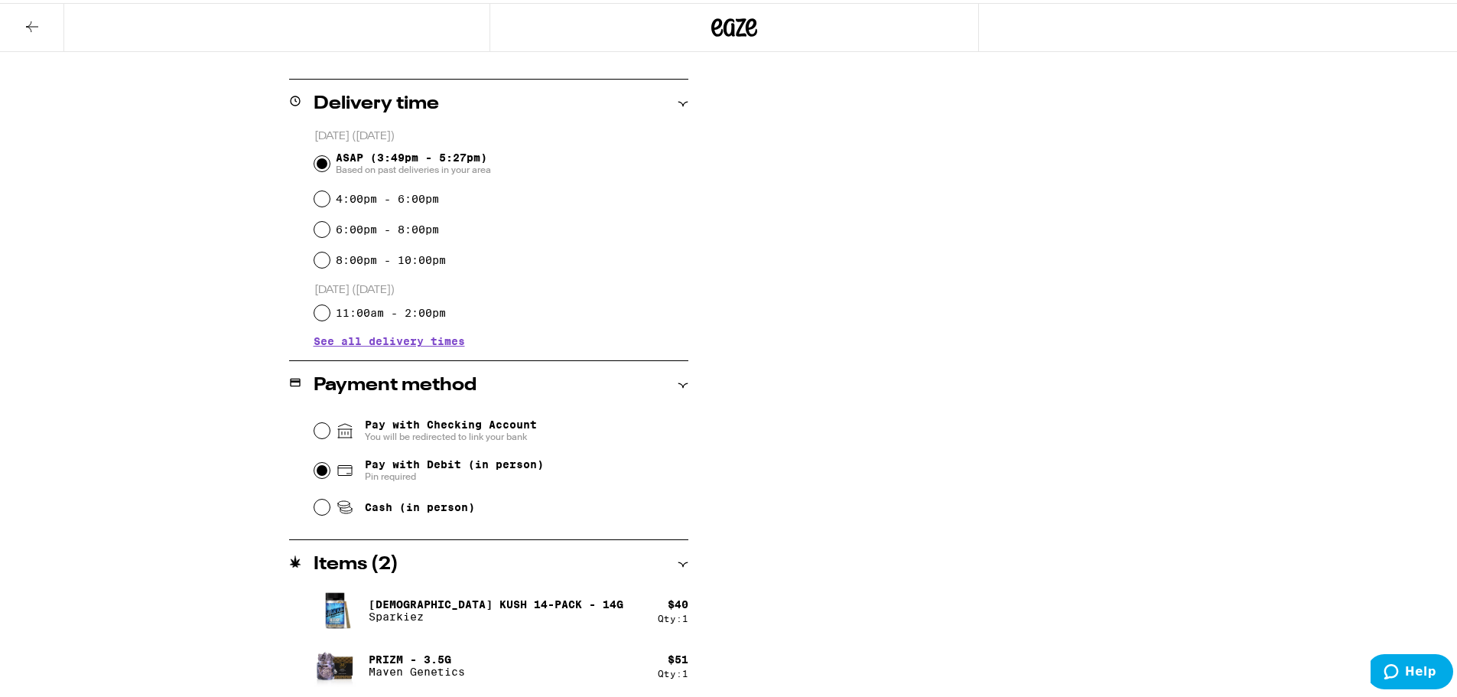
click at [314, 470] on input "Pay with Debit (in person) Pin required" at bounding box center [321, 467] width 15 height 15
radio input "true"
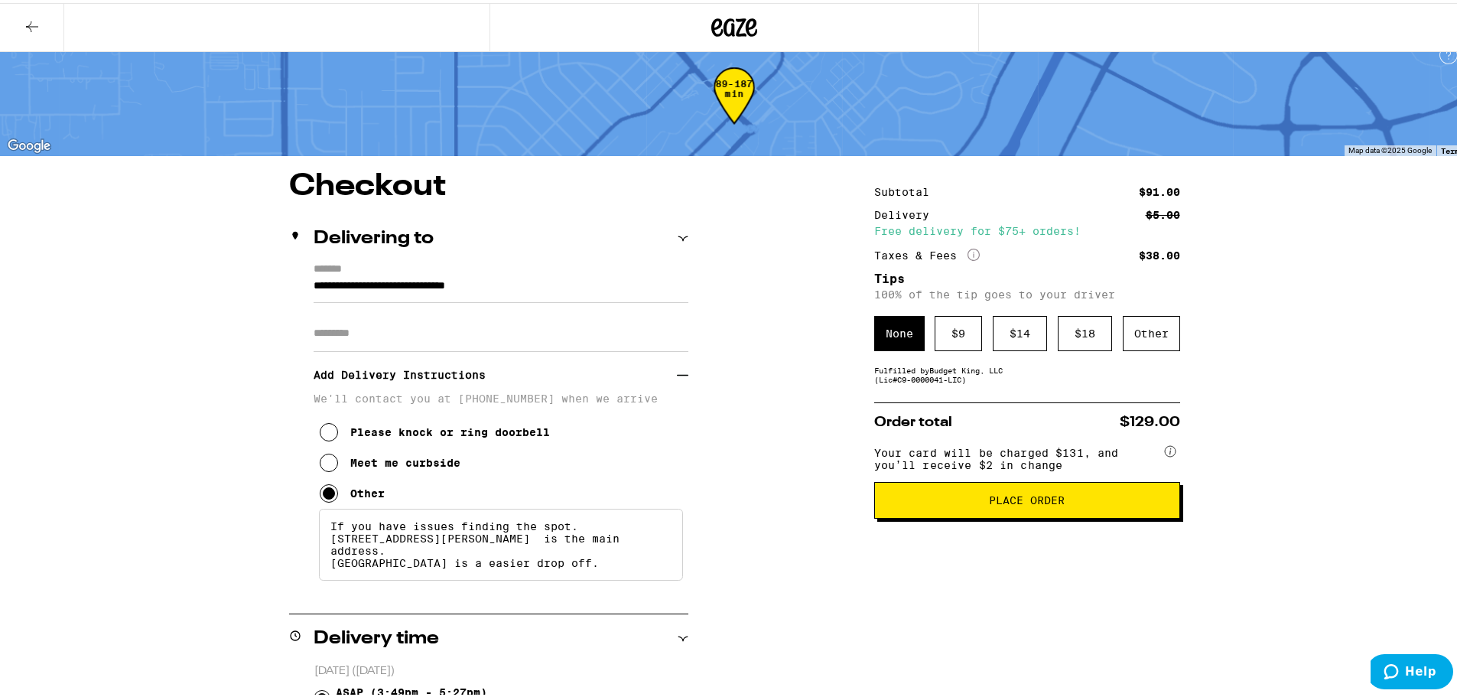
scroll to position [16, 0]
click at [1009, 503] on span "Place Order" at bounding box center [1027, 498] width 76 height 11
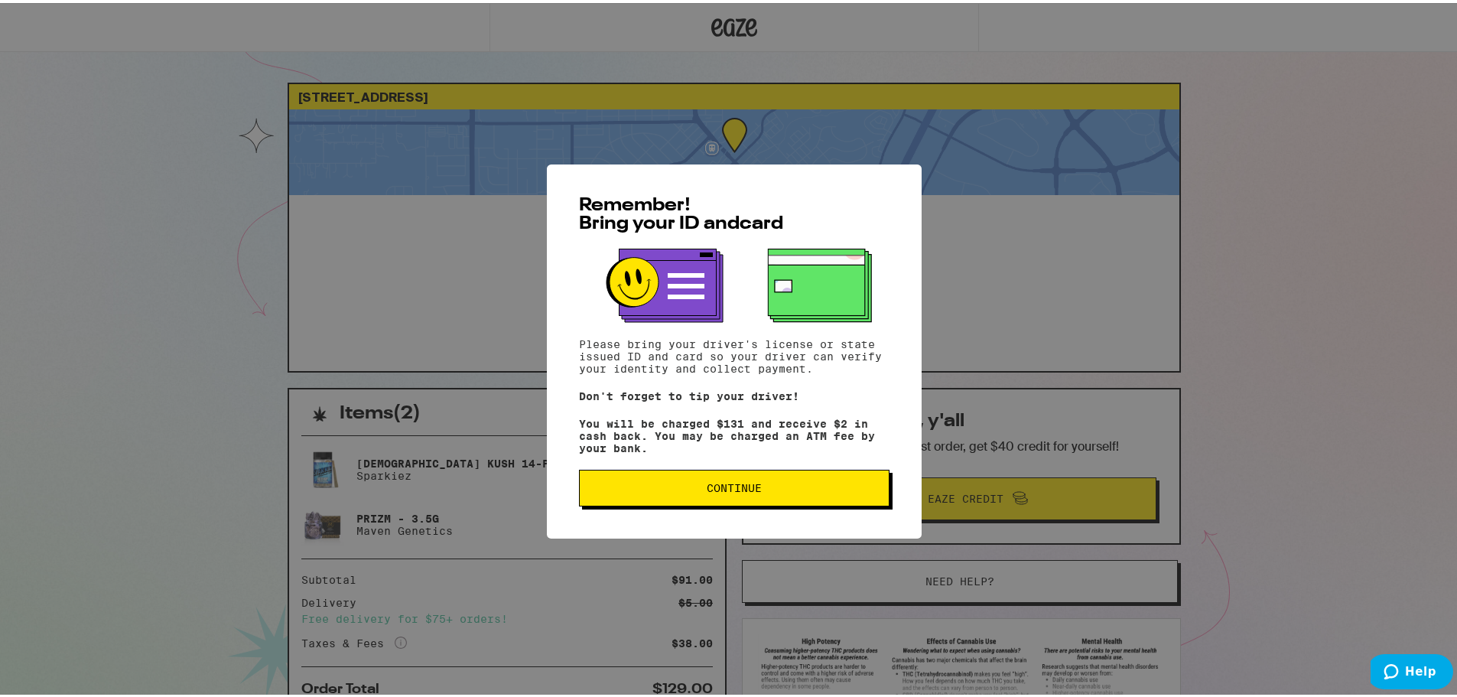
click at [678, 490] on span "Continue" at bounding box center [734, 485] width 285 height 11
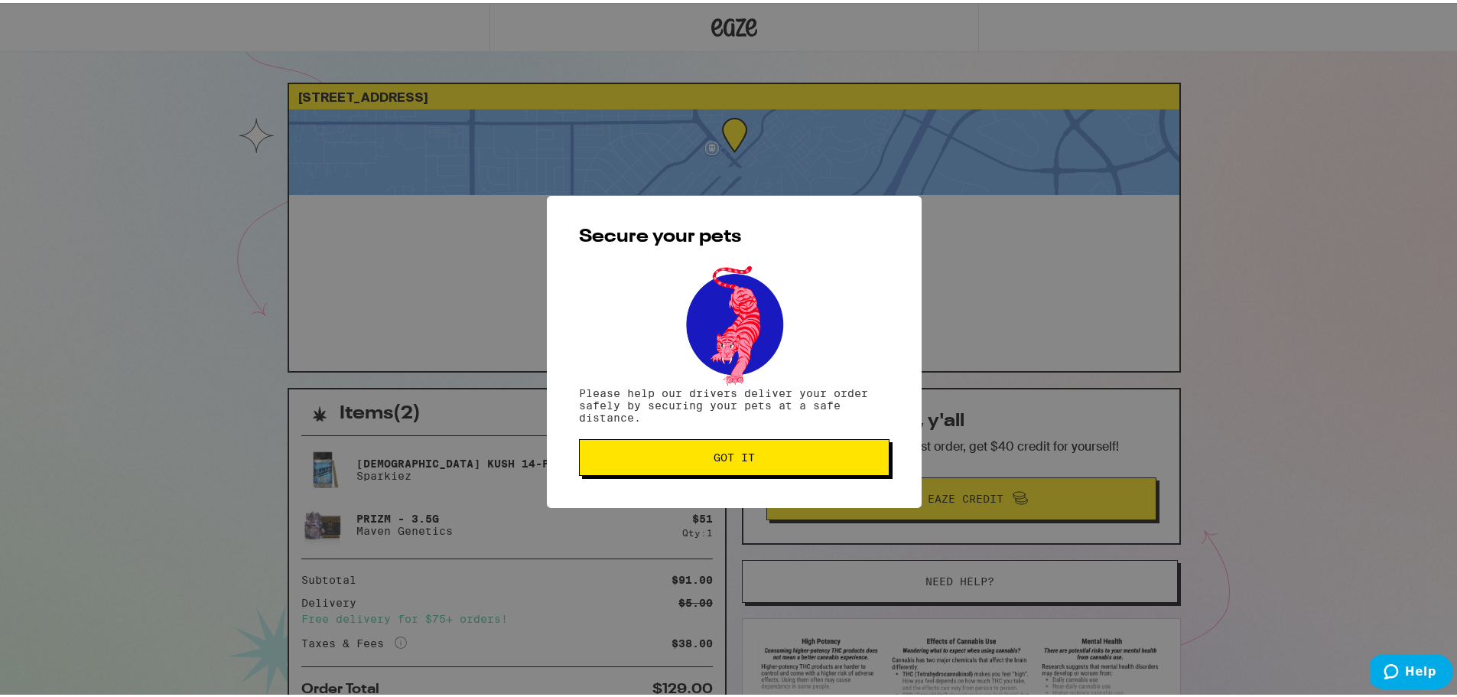
click at [732, 460] on span "Got it" at bounding box center [734, 454] width 41 height 11
